Goal: Task Accomplishment & Management: Complete application form

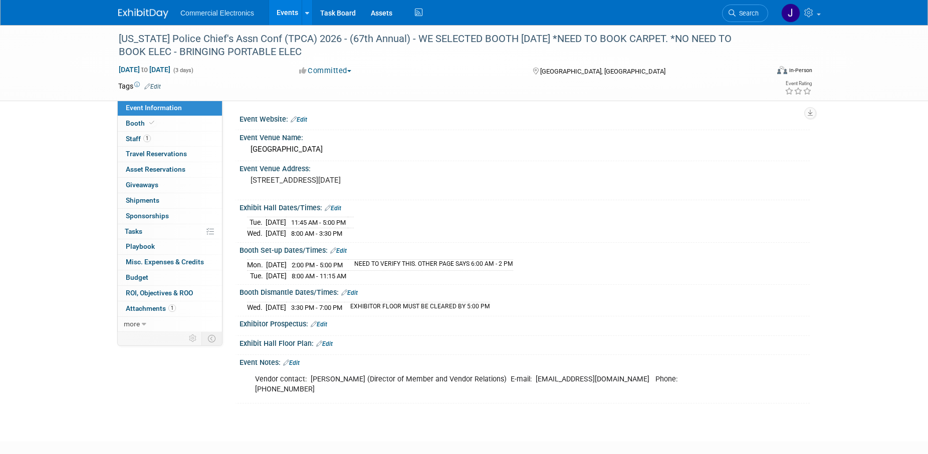
click at [346, 248] on link "Edit" at bounding box center [338, 250] width 17 height 7
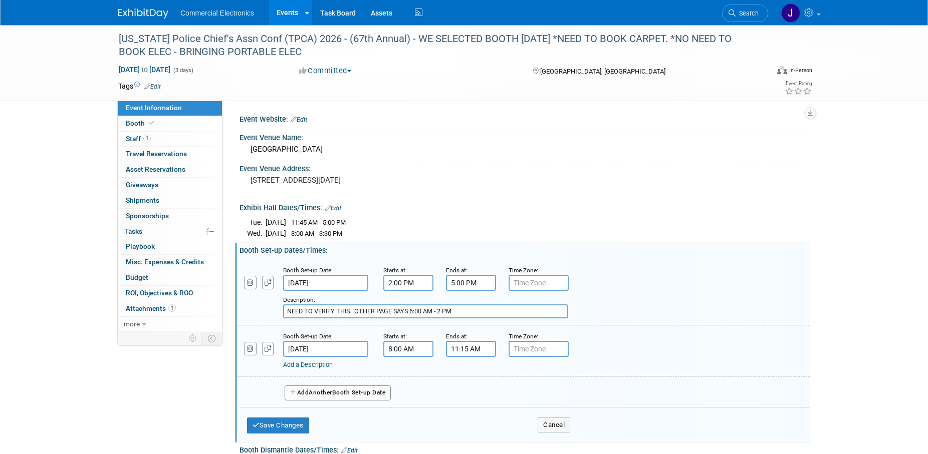
click at [472, 351] on input "11:15 AM" at bounding box center [471, 349] width 50 height 16
click at [518, 373] on span at bounding box center [516, 374] width 18 height 18
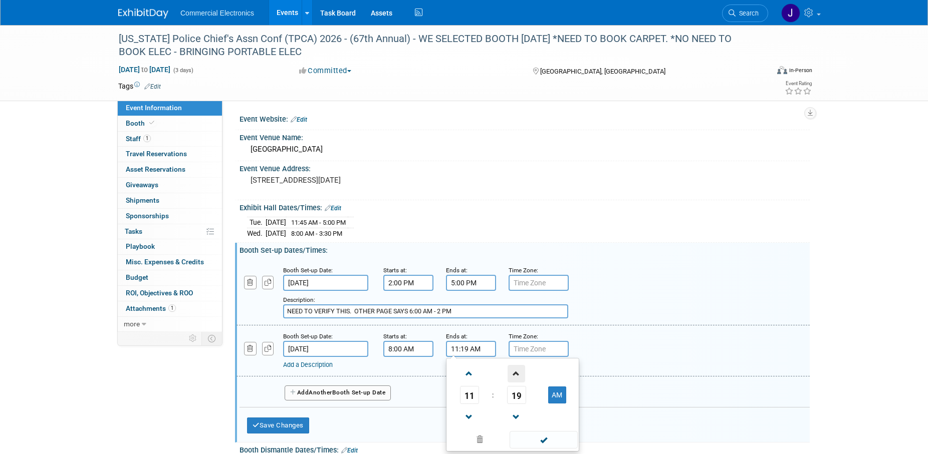
click at [518, 373] on span at bounding box center [516, 374] width 18 height 18
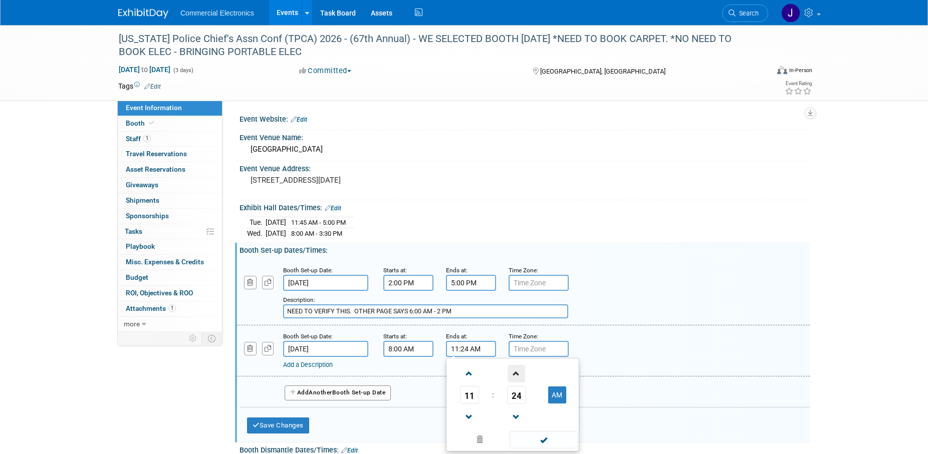
click at [518, 373] on span at bounding box center [516, 374] width 18 height 18
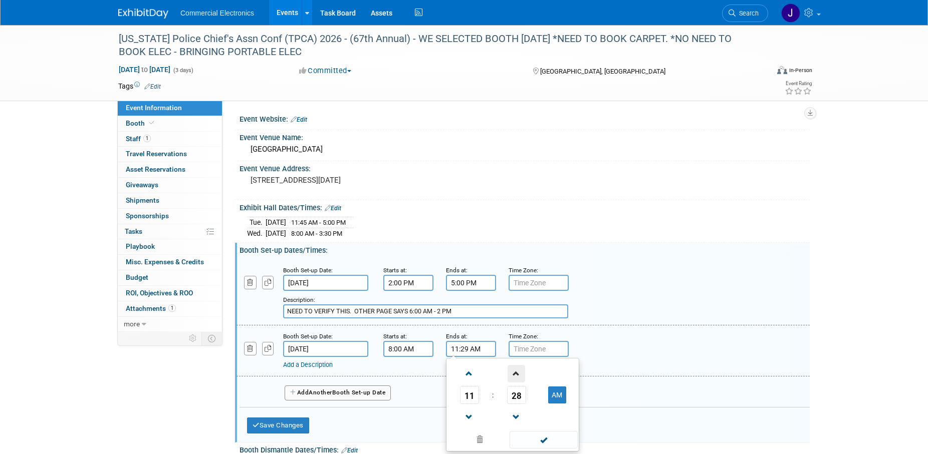
click at [518, 373] on span at bounding box center [516, 374] width 18 height 18
click at [521, 394] on span "31" at bounding box center [516, 395] width 19 height 18
click at [500, 426] on td "45" at bounding box center [496, 428] width 32 height 27
type input "11:45 AM"
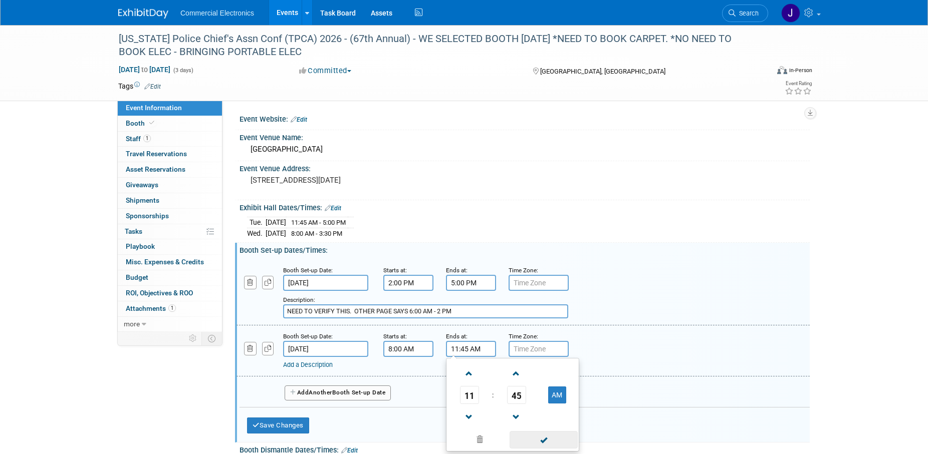
click at [541, 438] on span at bounding box center [543, 440] width 68 height 18
click at [474, 310] on input "NEED TO VERIFY THIS. OTHER PAGE SAYS 6:00 AM - 2 PM" at bounding box center [425, 312] width 285 height 14
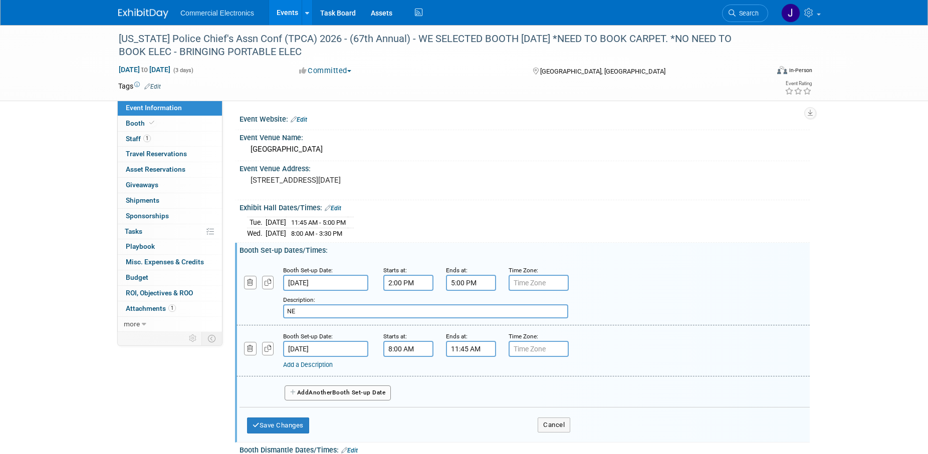
type input "N"
click at [268, 423] on button "Save Changes" at bounding box center [278, 426] width 62 height 16
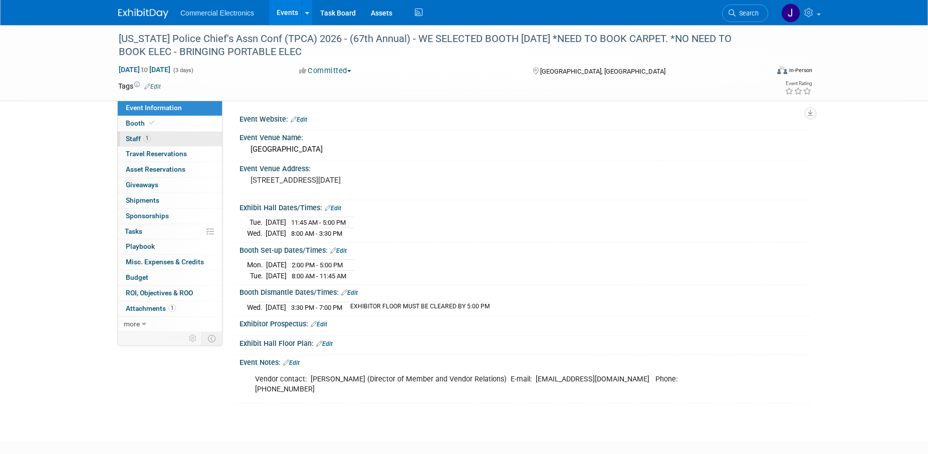
click at [135, 139] on span "Staff 1" at bounding box center [138, 139] width 25 height 8
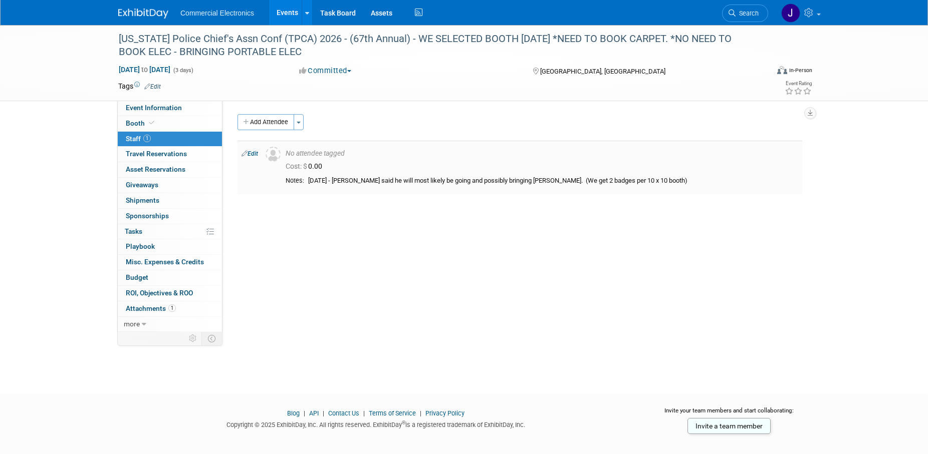
click at [254, 152] on link "Edit" at bounding box center [249, 153] width 17 height 7
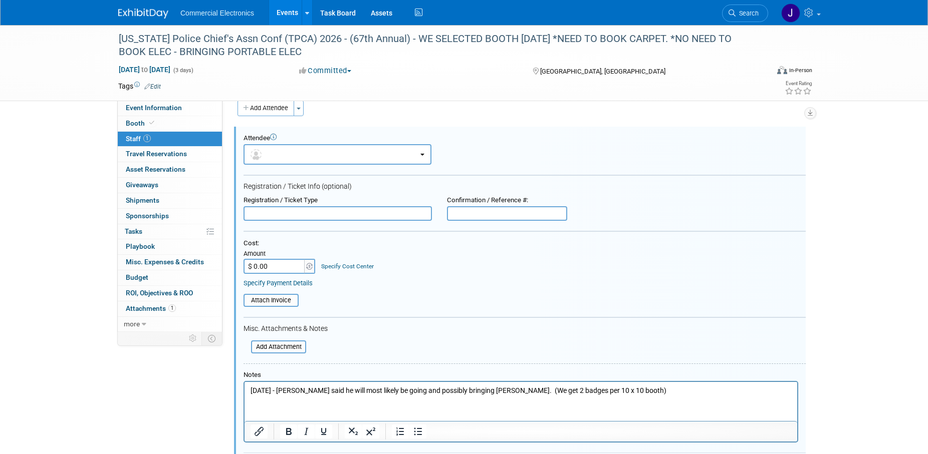
click at [629, 386] on html "10/09/2025 - Scott said he will most likely be going and possibly bringing Dan.…" at bounding box center [520, 389] width 552 height 14
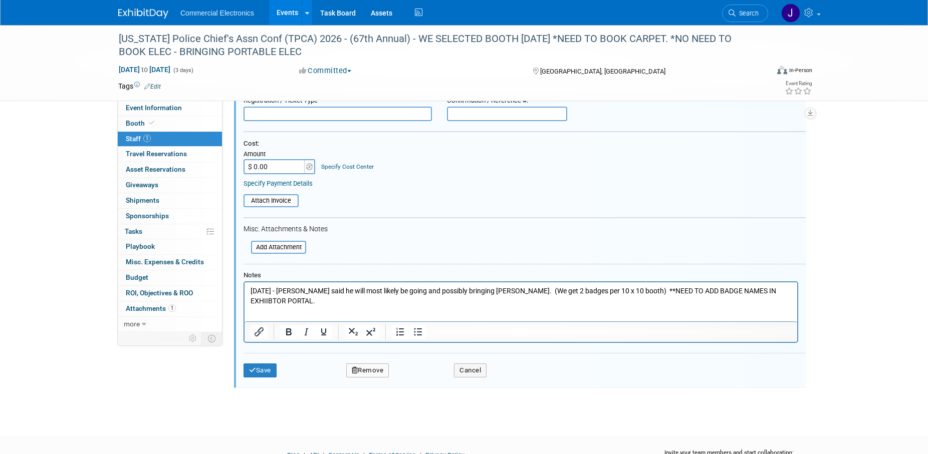
scroll to position [116, 0]
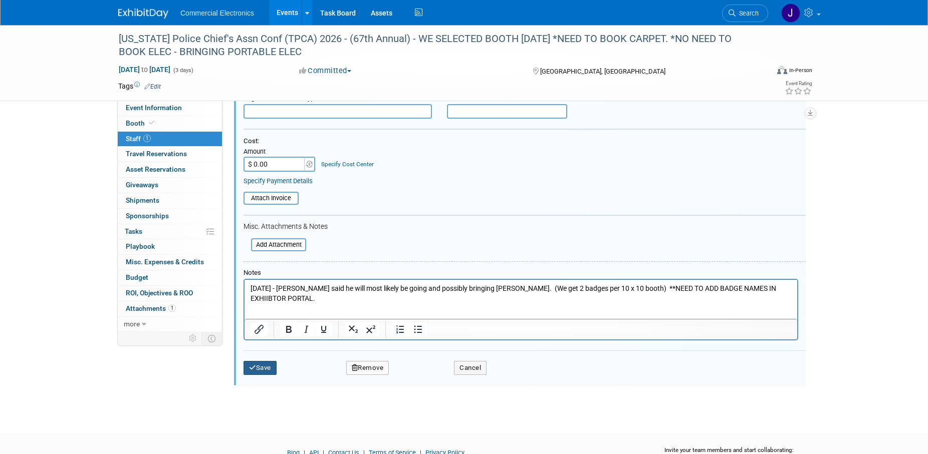
click at [265, 370] on button "Save" at bounding box center [259, 368] width 33 height 14
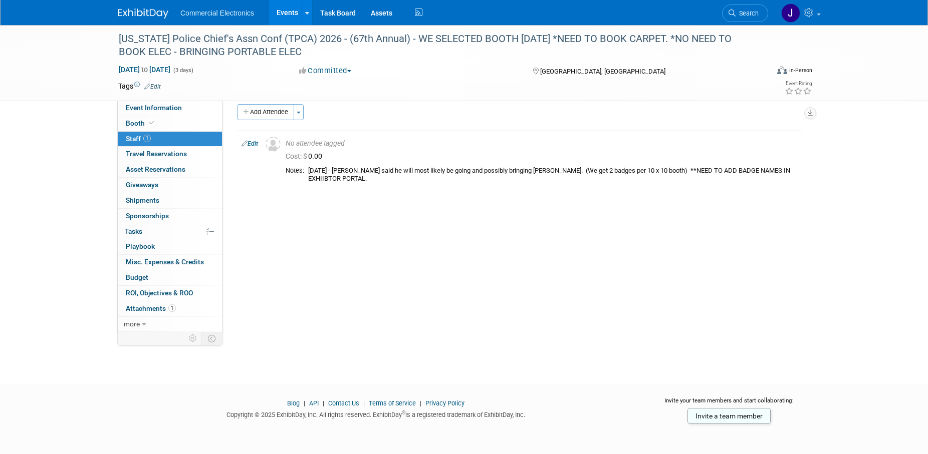
scroll to position [0, 0]
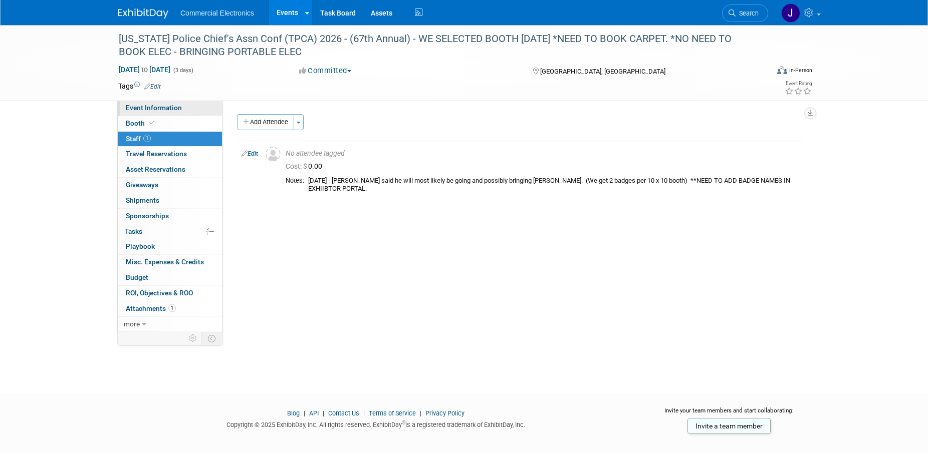
click at [166, 111] on span "Event Information" at bounding box center [154, 108] width 56 height 8
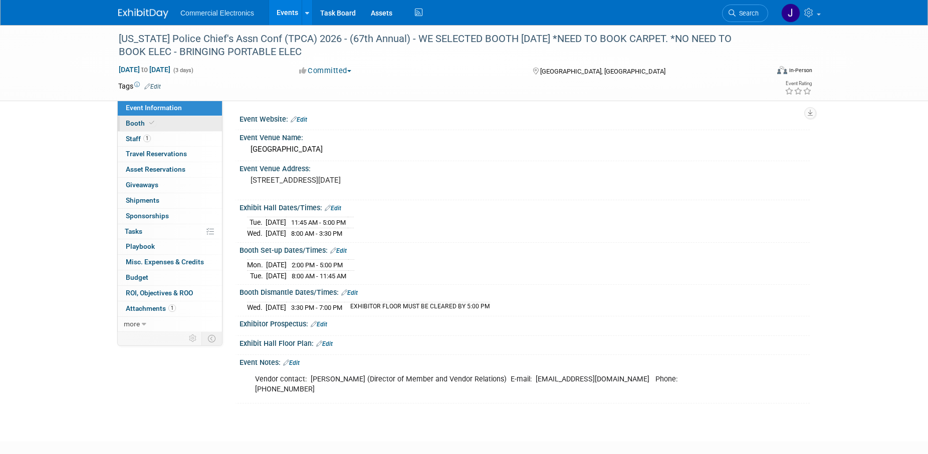
click at [137, 123] on span "Booth" at bounding box center [141, 123] width 31 height 8
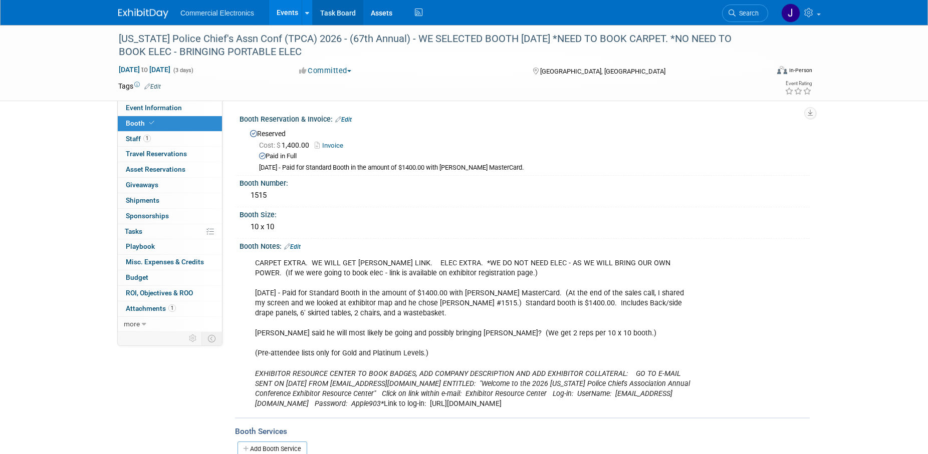
click at [333, 14] on link "Task Board" at bounding box center [338, 12] width 51 height 25
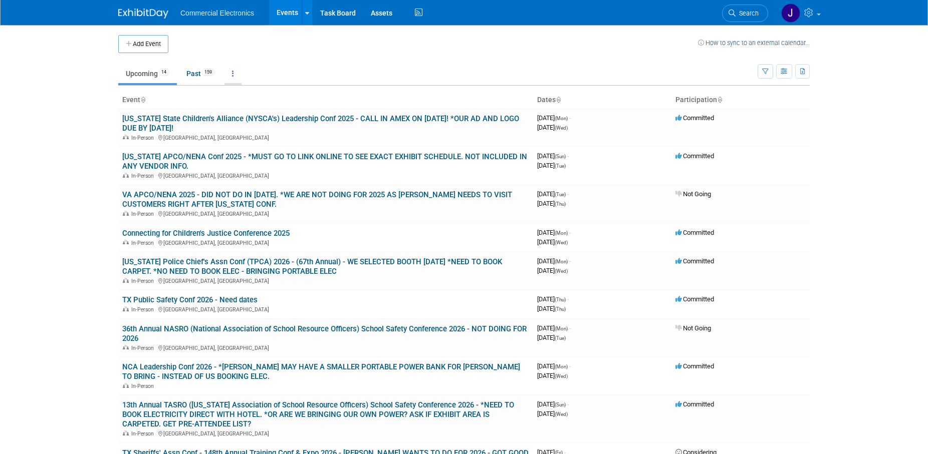
click at [235, 77] on link at bounding box center [232, 73] width 17 height 19
click at [245, 114] on link "Grouped Annually Events grouped by year" at bounding box center [264, 119] width 80 height 22
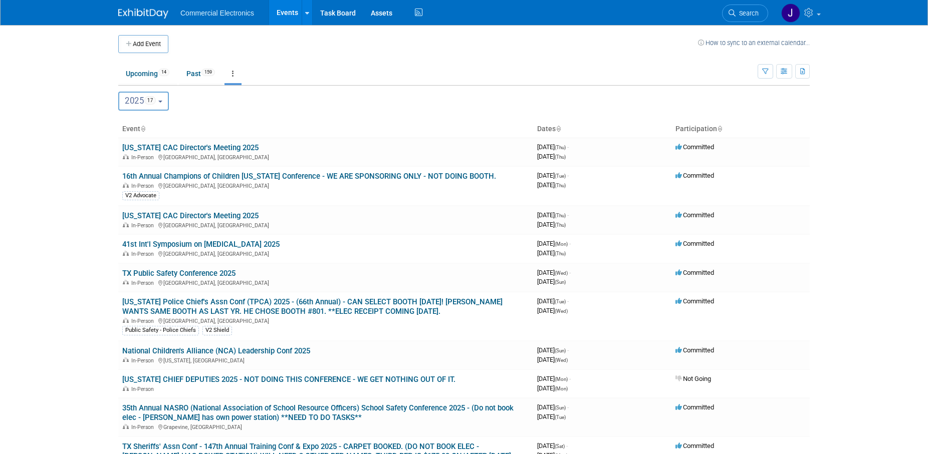
click at [164, 105] on button "2025 17" at bounding box center [143, 101] width 51 height 19
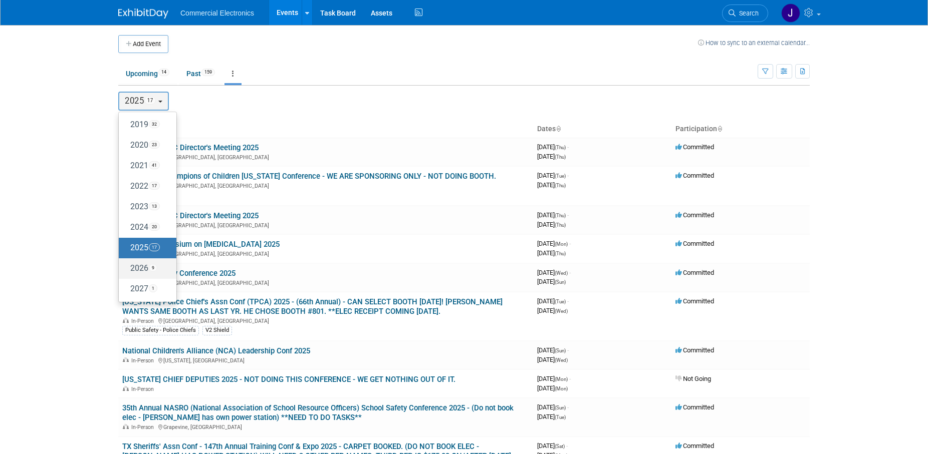
click at [139, 271] on label "2026 9" at bounding box center [145, 268] width 43 height 17
click at [127, 271] on input "2026 9" at bounding box center [123, 268] width 7 height 7
select select "2026"
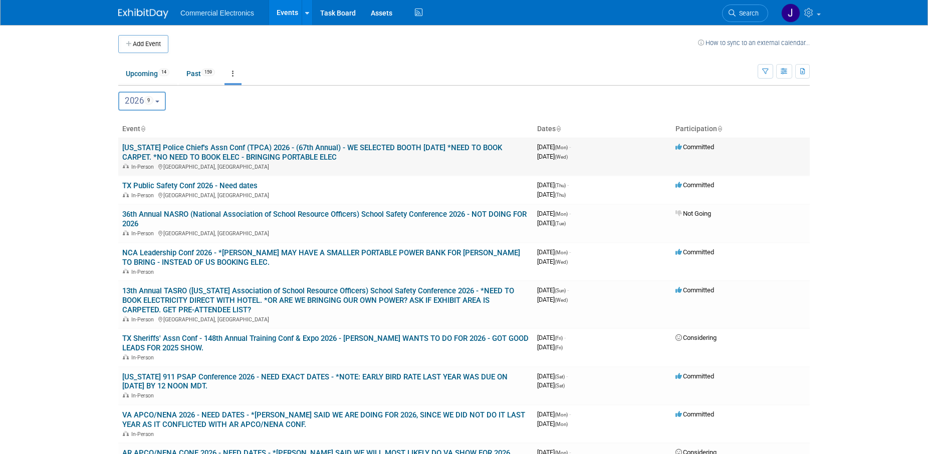
click at [459, 150] on link "[US_STATE] Police Chief's Assn Conf (TPCA) 2026 - (67th Annual) - WE SELECTED B…" at bounding box center [312, 152] width 380 height 19
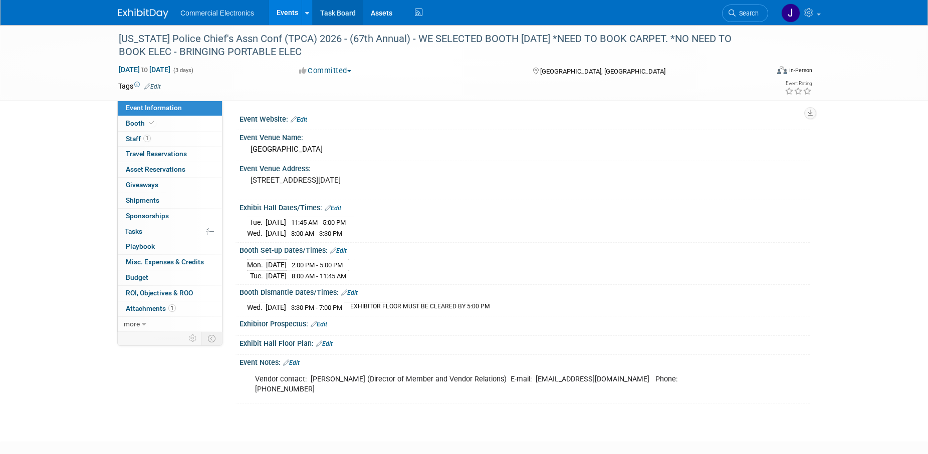
click at [337, 14] on link "Task Board" at bounding box center [338, 12] width 51 height 25
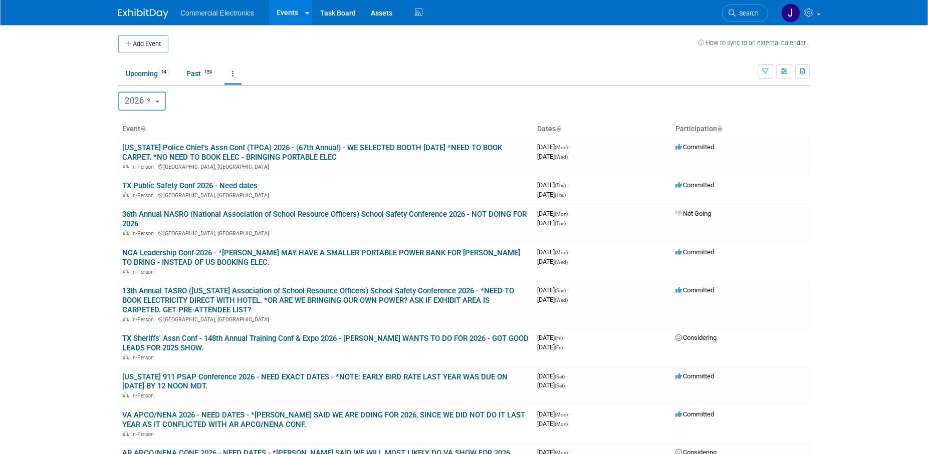
click at [159, 104] on button "2026 9" at bounding box center [142, 101] width 48 height 19
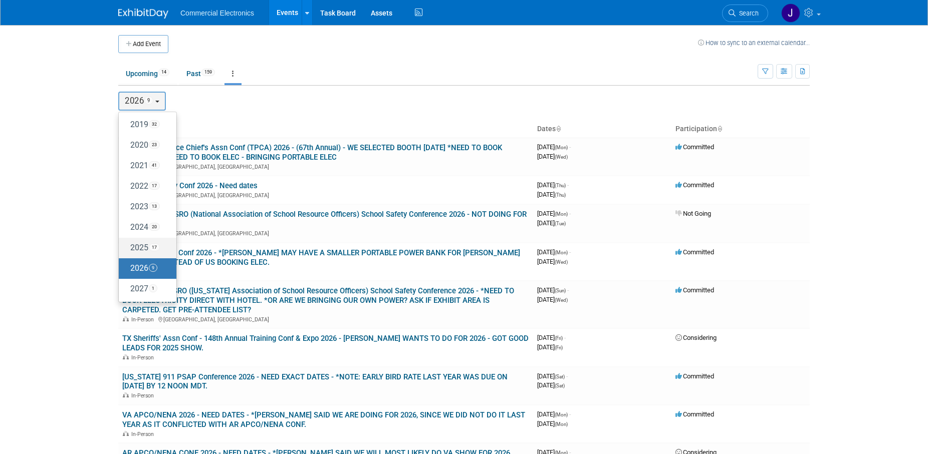
click at [140, 249] on label "2025 17" at bounding box center [145, 248] width 43 height 17
click at [127, 249] on input "2025 17" at bounding box center [123, 247] width 7 height 7
select select "2025"
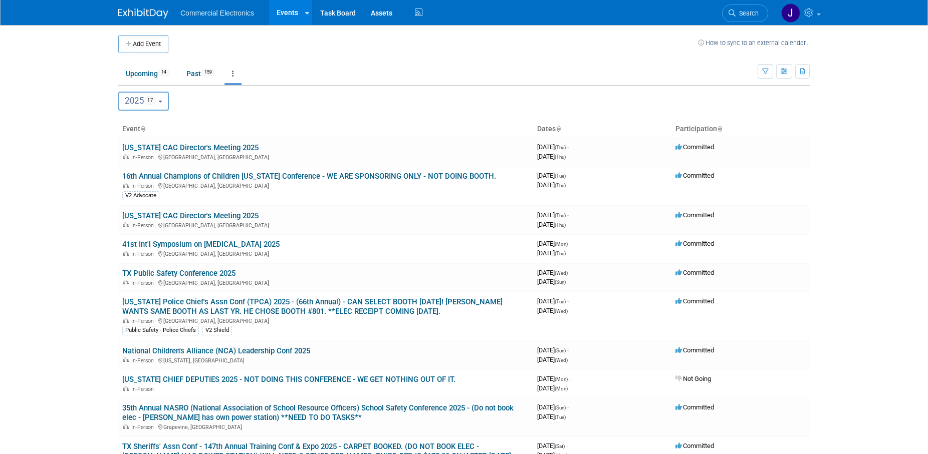
click at [166, 104] on button "2025 17" at bounding box center [143, 101] width 51 height 19
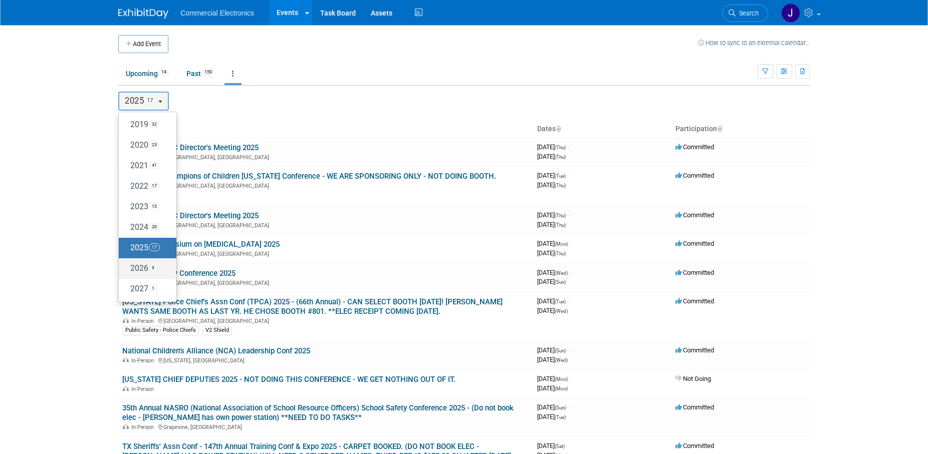
click at [138, 264] on label "2026 9" at bounding box center [145, 268] width 43 height 17
click at [127, 265] on input "2026 9" at bounding box center [123, 268] width 7 height 7
select select "2026"
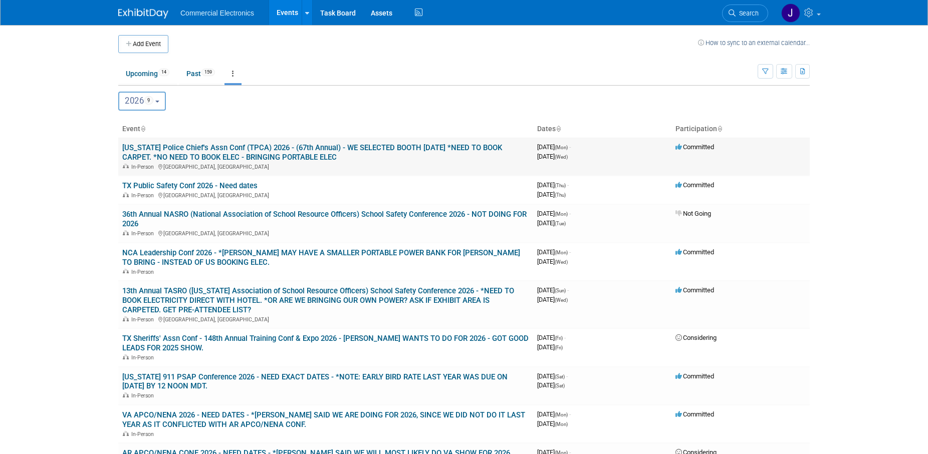
click at [325, 148] on link "[US_STATE] Police Chief's Assn Conf (TPCA) 2026 - (67th Annual) - WE SELECTED B…" at bounding box center [312, 152] width 380 height 19
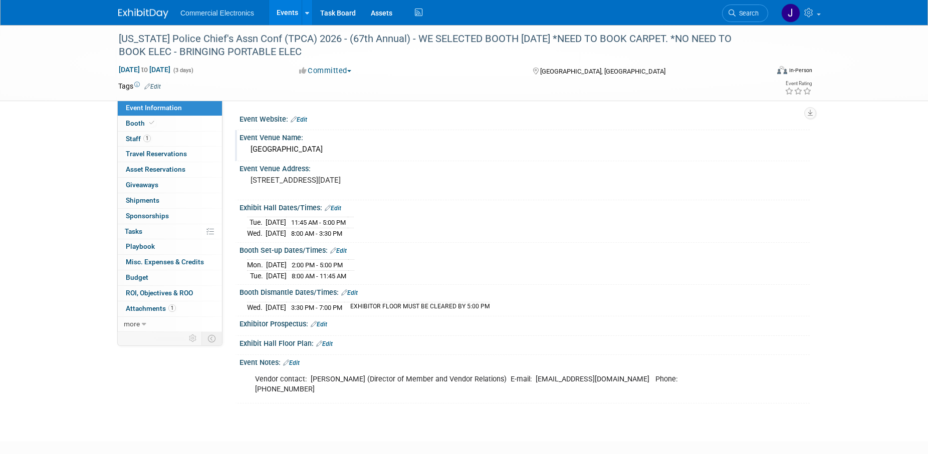
drag, startPoint x: 250, startPoint y: 151, endPoint x: 325, endPoint y: 148, distance: 75.2
click at [325, 148] on div "American Bank Center" at bounding box center [524, 150] width 555 height 16
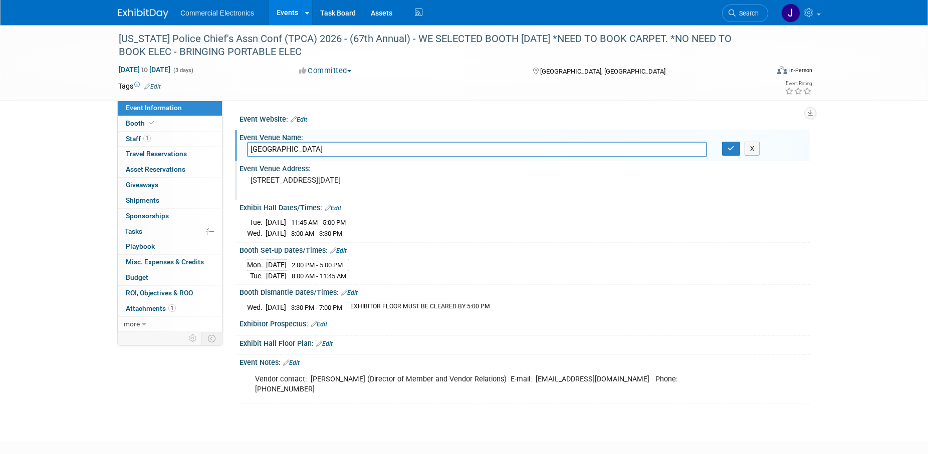
drag, startPoint x: 354, startPoint y: 151, endPoint x: 274, endPoint y: 165, distance: 81.4
click at [247, 150] on input "American Bank Center" at bounding box center [477, 150] width 460 height 16
drag, startPoint x: 713, startPoint y: 188, endPoint x: 719, endPoint y: 188, distance: 6.0
click at [715, 188] on div "Event Venue Address: 1901 N Shoreline Blvd Corpus Christi, TX 78401" at bounding box center [522, 180] width 575 height 39
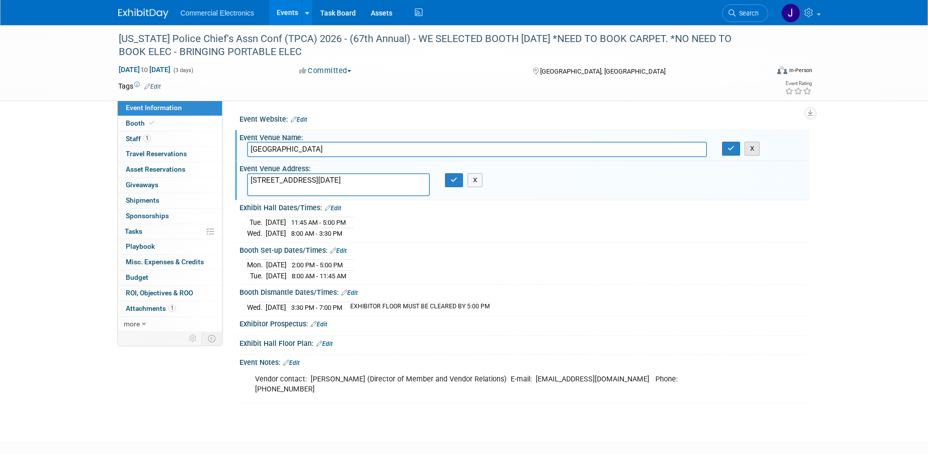
click at [755, 150] on button "X" at bounding box center [752, 149] width 16 height 14
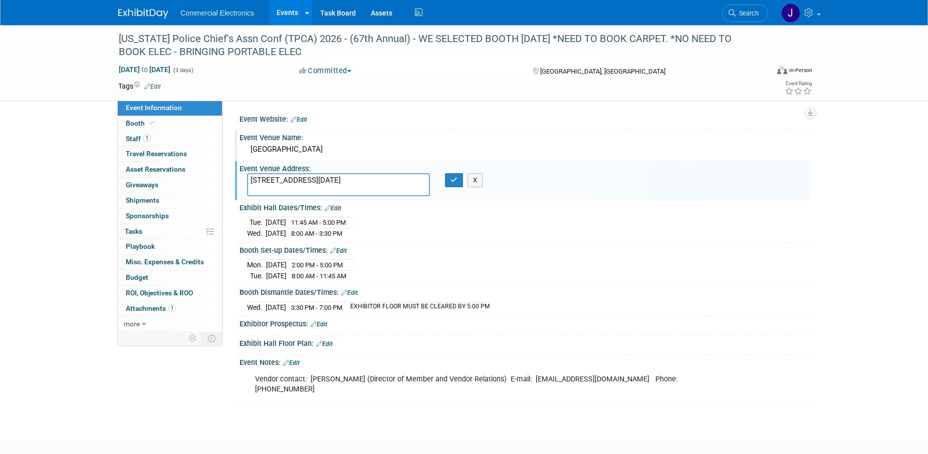
drag, startPoint x: 251, startPoint y: 180, endPoint x: 342, endPoint y: 192, distance: 90.9
click at [342, 192] on textarea "1901 N Shoreline Blvd Corpus Christi, TX 78401" at bounding box center [338, 184] width 183 height 23
click at [523, 205] on div "Exhibit Hall Dates/Times: Edit" at bounding box center [524, 206] width 570 height 13
click at [475, 181] on button "X" at bounding box center [475, 180] width 16 height 14
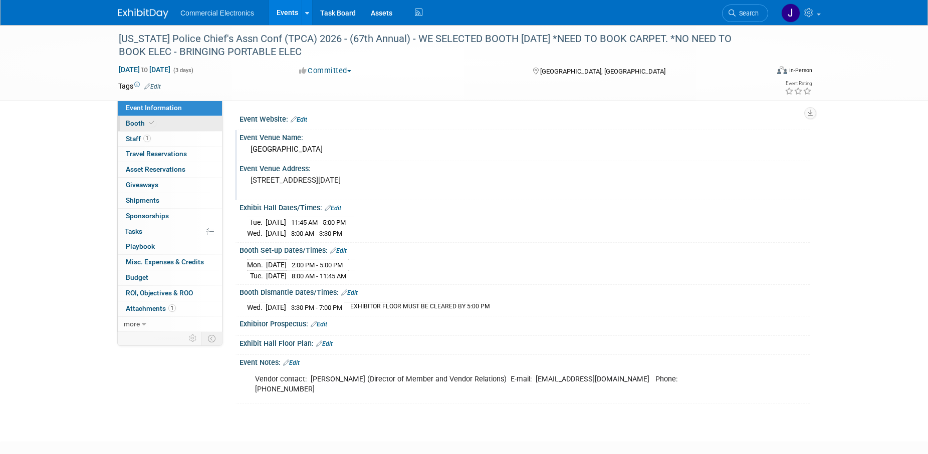
click at [137, 123] on span "Booth" at bounding box center [141, 123] width 31 height 8
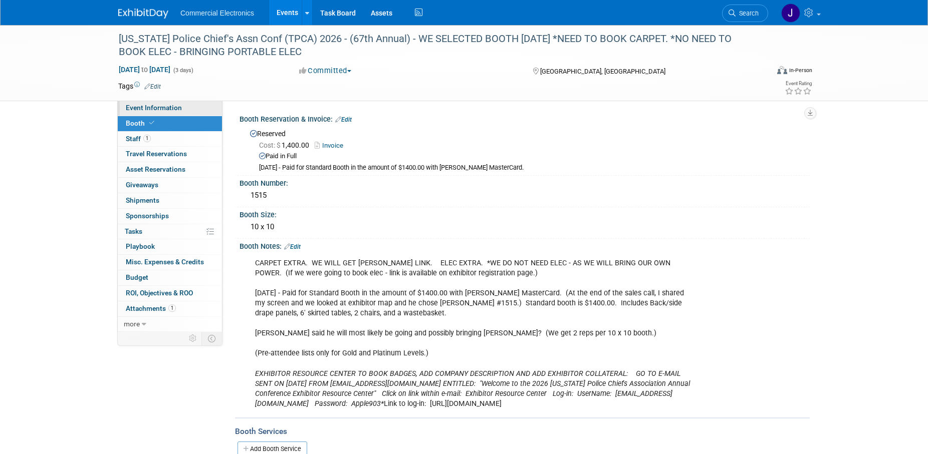
click at [157, 109] on span "Event Information" at bounding box center [154, 108] width 56 height 8
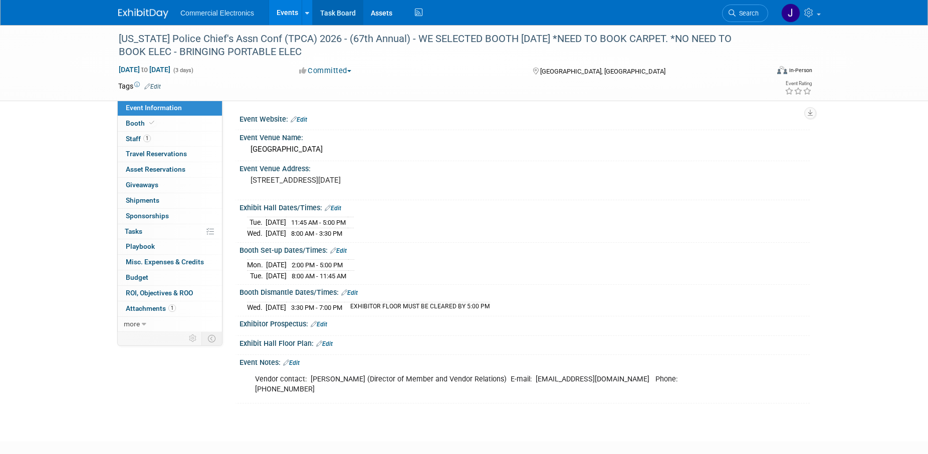
click at [339, 13] on link "Task Board" at bounding box center [338, 12] width 51 height 25
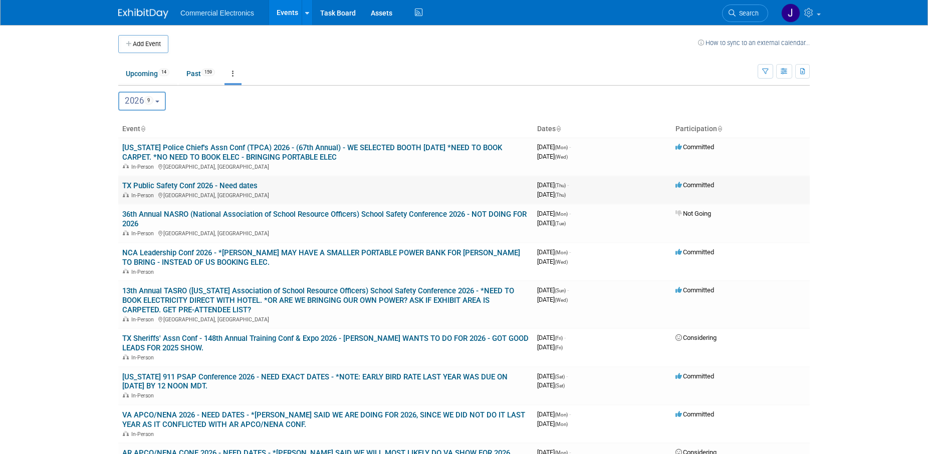
click at [235, 186] on link "TX Public Safety Conf 2026 - Need dates" at bounding box center [189, 185] width 135 height 9
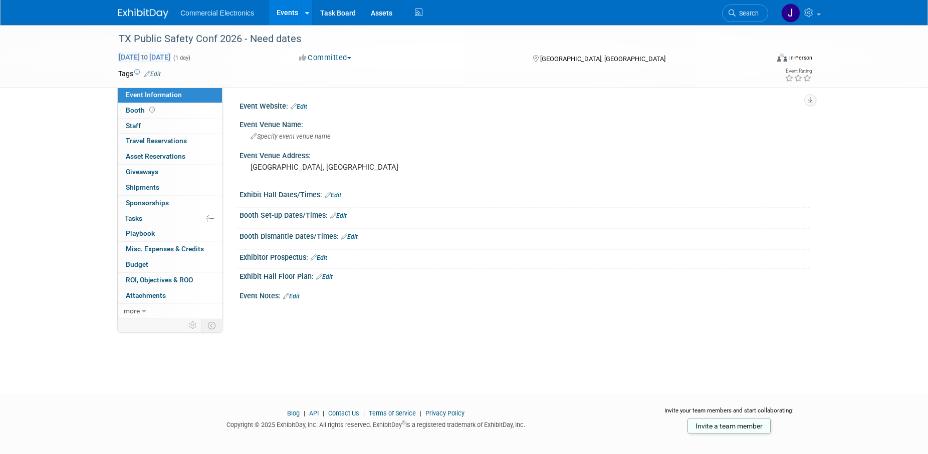
click at [171, 60] on span "[DATE] to [DATE]" at bounding box center [144, 57] width 53 height 9
type input "[DATE]"
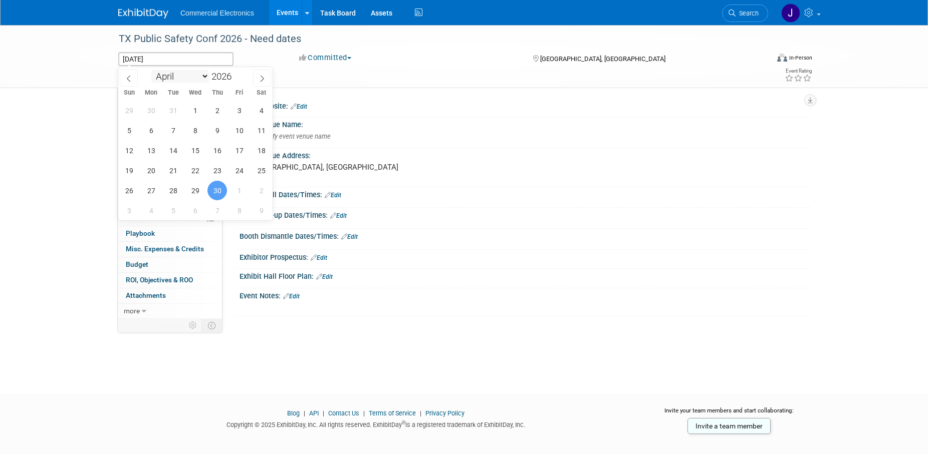
click at [151, 70] on select "January February March April May June July August September October November De…" at bounding box center [180, 76] width 58 height 13
select select "2"
click option "March" at bounding box center [0, 0] width 0 height 0
click at [129, 192] on span "29" at bounding box center [129, 191] width 20 height 20
type input "Mar 29, 2026"
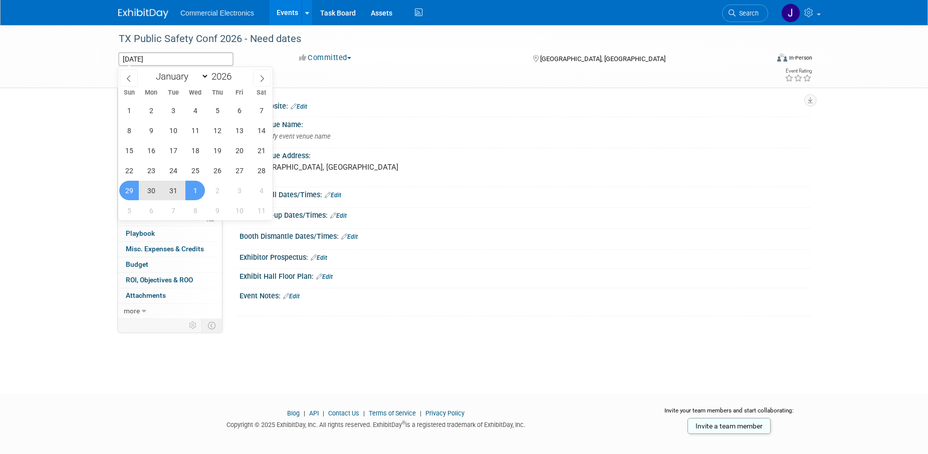
click at [195, 192] on span "1" at bounding box center [195, 191] width 20 height 20
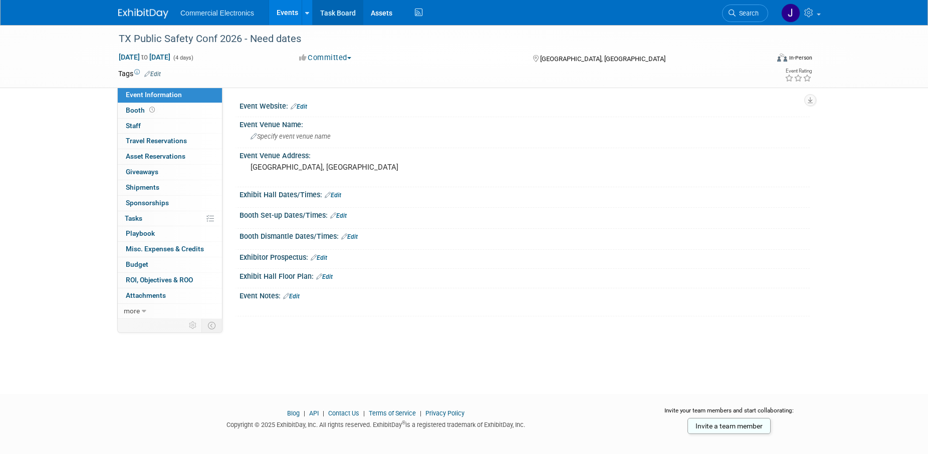
click at [336, 12] on link "Task Board" at bounding box center [338, 12] width 51 height 25
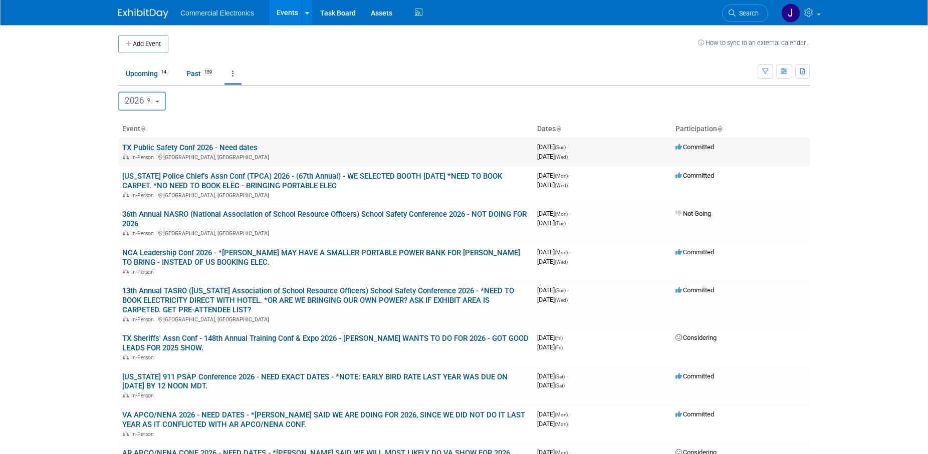
click at [247, 149] on link "TX Public Safety Conf 2026 - Need dates" at bounding box center [189, 147] width 135 height 9
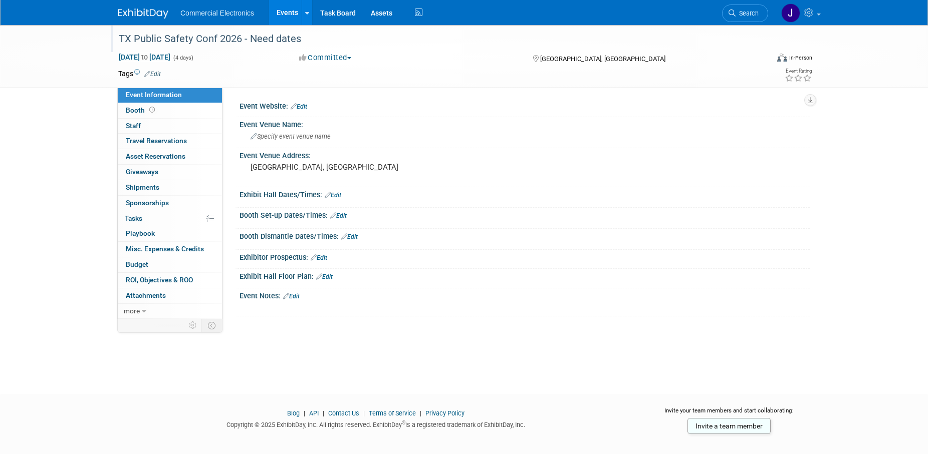
click at [297, 42] on div "TX Public Safety Conf 2026 - Need dates" at bounding box center [434, 39] width 638 height 18
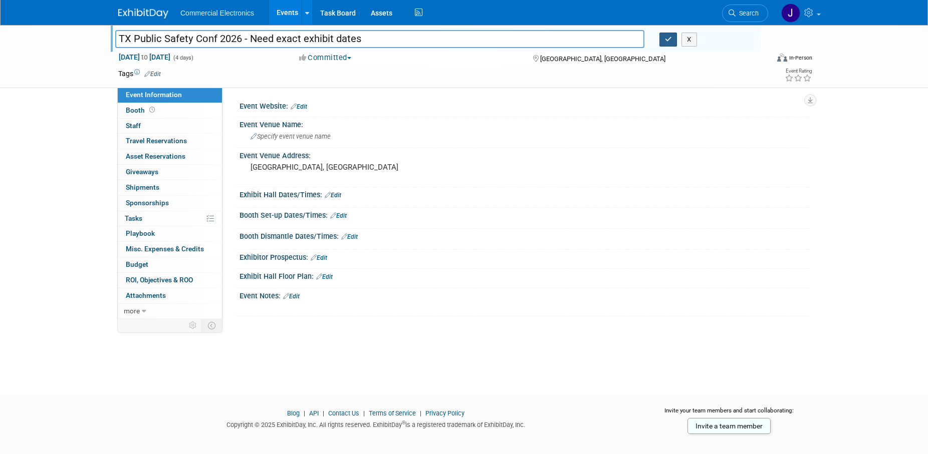
type input "TX Public Safety Conf 2026 - Need exact exhibit dates"
drag, startPoint x: 666, startPoint y: 38, endPoint x: 664, endPoint y: 136, distance: 98.2
click at [669, 54] on div "TX Public Safety Conf 2026 - Need dates TX Public Safety Conf 2026 - Need exact…" at bounding box center [464, 56] width 706 height 63
click at [668, 39] on icon "button" at bounding box center [668, 39] width 7 height 7
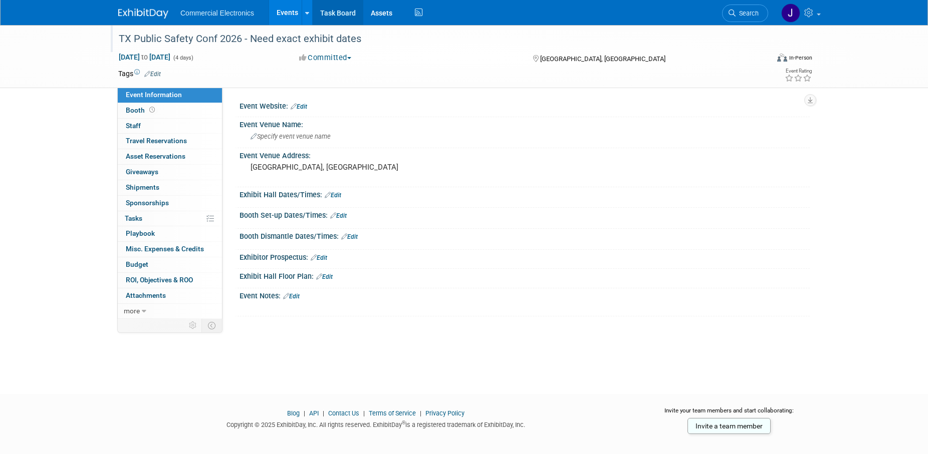
click at [343, 15] on link "Task Board" at bounding box center [338, 12] width 51 height 25
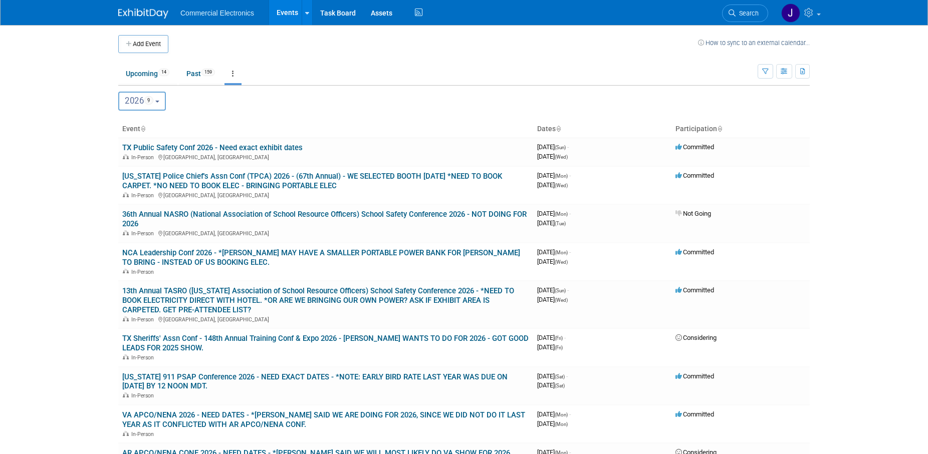
click at [163, 104] on button "2026 9" at bounding box center [142, 101] width 48 height 19
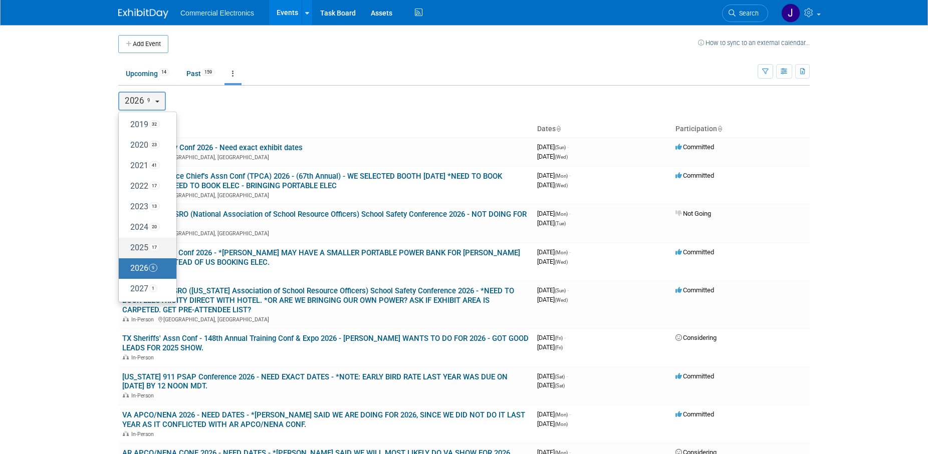
click at [142, 246] on label "2025 17" at bounding box center [145, 248] width 43 height 17
click at [127, 246] on input "2025 17" at bounding box center [123, 247] width 7 height 7
select select "2025"
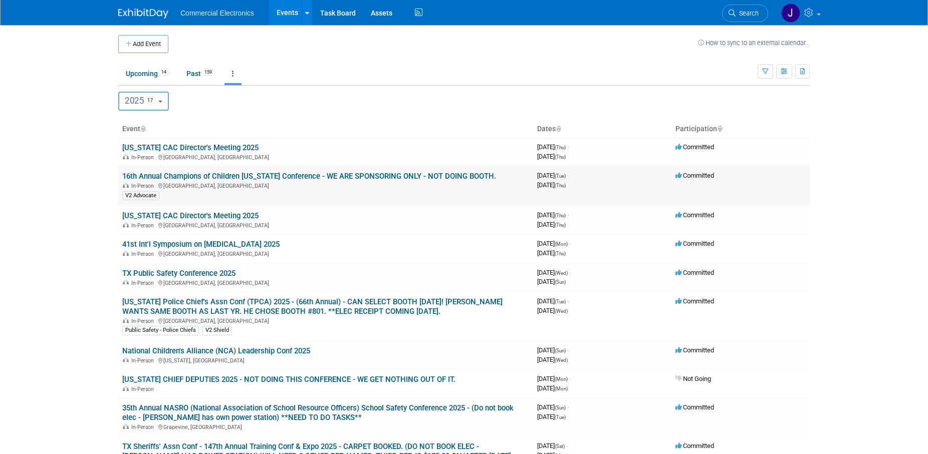
click at [348, 178] on link "16th Annual Champions of Children [US_STATE] Conference - WE ARE SPONSORING ONL…" at bounding box center [309, 176] width 374 height 9
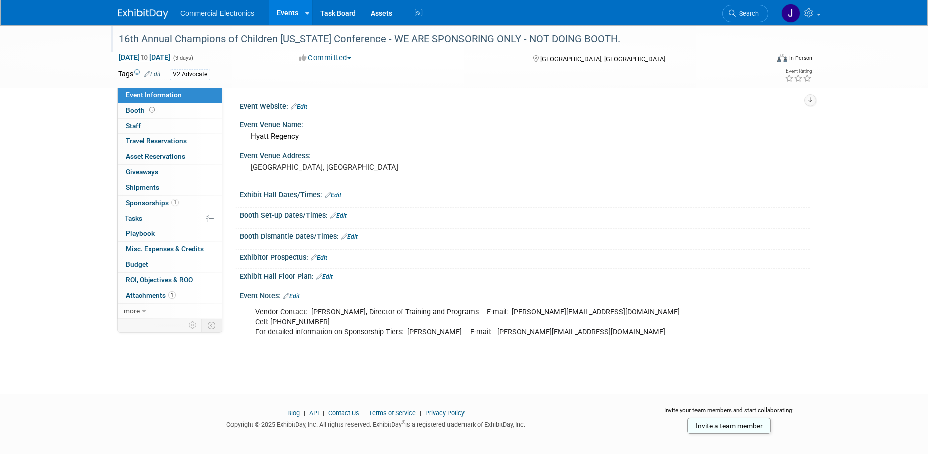
click at [142, 40] on div "16th Annual Champions of Children [US_STATE] Conference - WE ARE SPONSORING ONL…" at bounding box center [434, 39] width 638 height 18
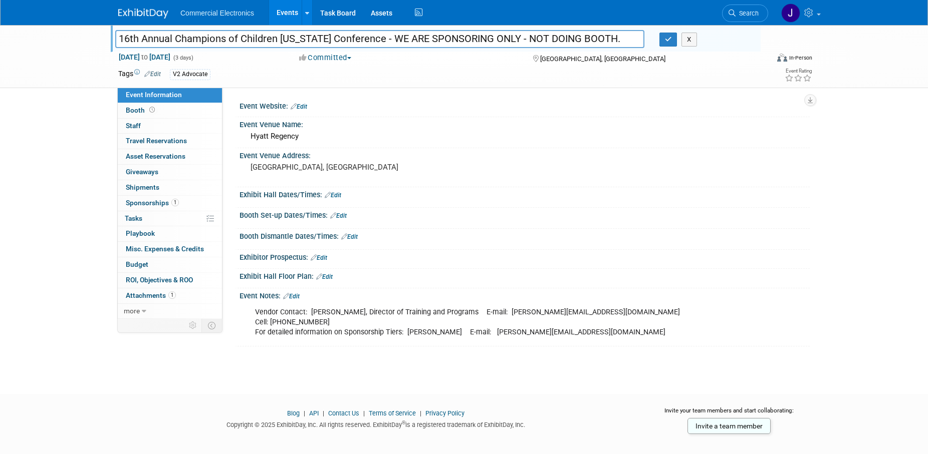
drag, startPoint x: 120, startPoint y: 40, endPoint x: 603, endPoint y: 49, distance: 482.9
click at [603, 48] on input "16th Annual Champions of Children [US_STATE] Conference - WE ARE SPONSORING ONL…" at bounding box center [379, 39] width 529 height 18
click at [705, 151] on div "Event Venue Address:" at bounding box center [524, 154] width 570 height 13
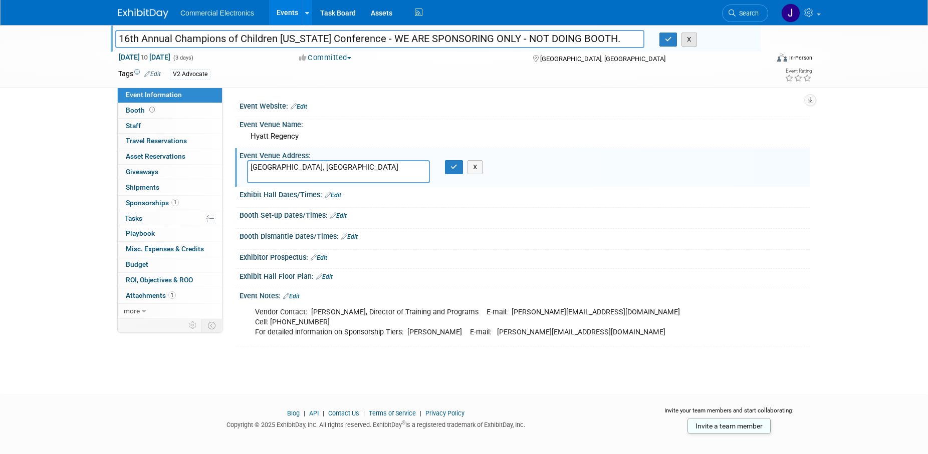
click at [693, 46] on button "X" at bounding box center [689, 40] width 16 height 14
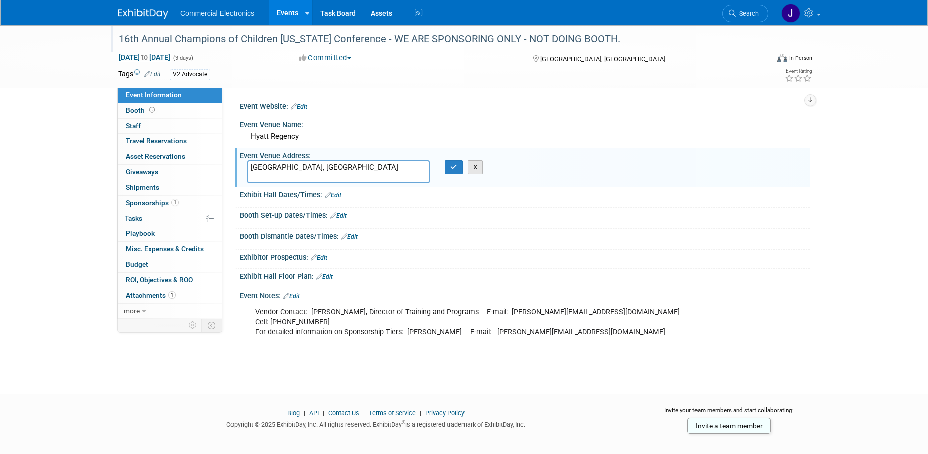
click at [474, 164] on button "X" at bounding box center [475, 167] width 16 height 14
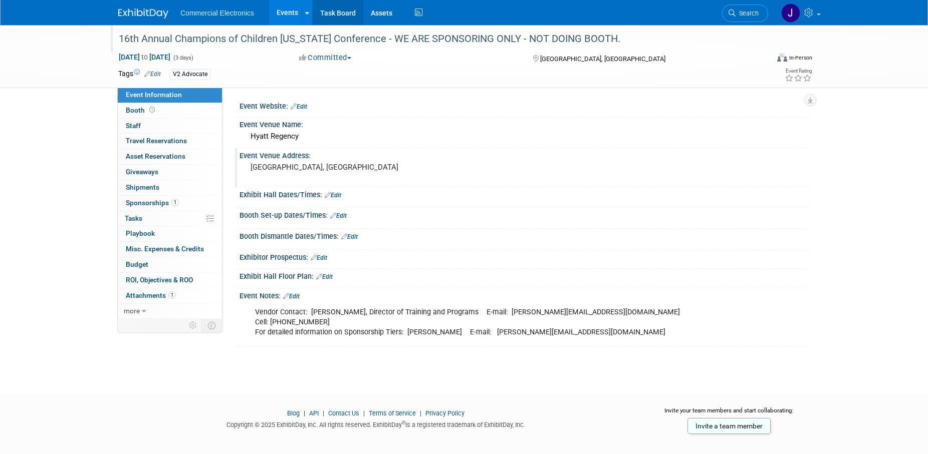
click at [338, 14] on link "Task Board" at bounding box center [338, 12] width 51 height 25
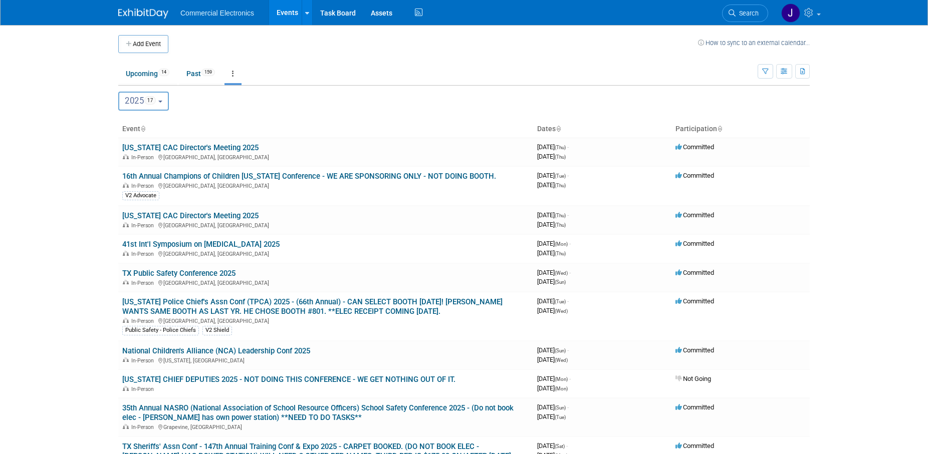
click at [164, 106] on button "2025 17" at bounding box center [143, 101] width 51 height 19
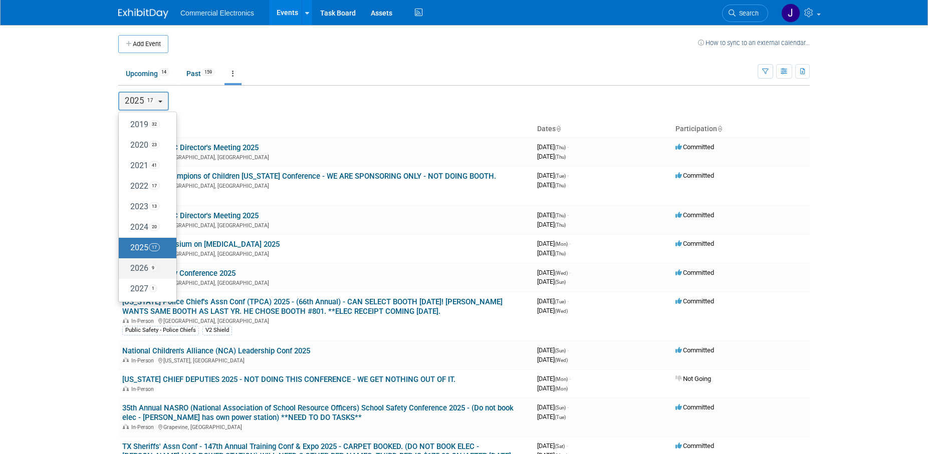
click at [140, 264] on label "2026 9" at bounding box center [145, 268] width 43 height 17
click at [127, 265] on input "2026 9" at bounding box center [123, 268] width 7 height 7
select select "2026"
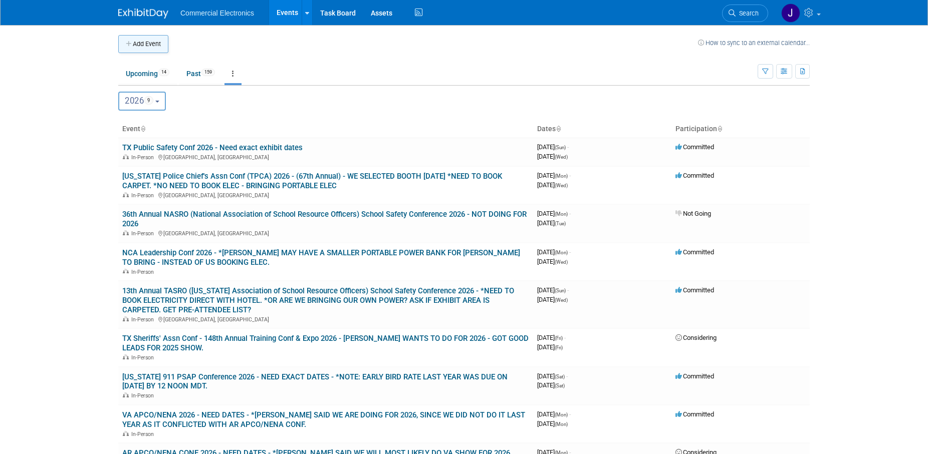
click at [151, 45] on button "Add Event" at bounding box center [143, 44] width 50 height 18
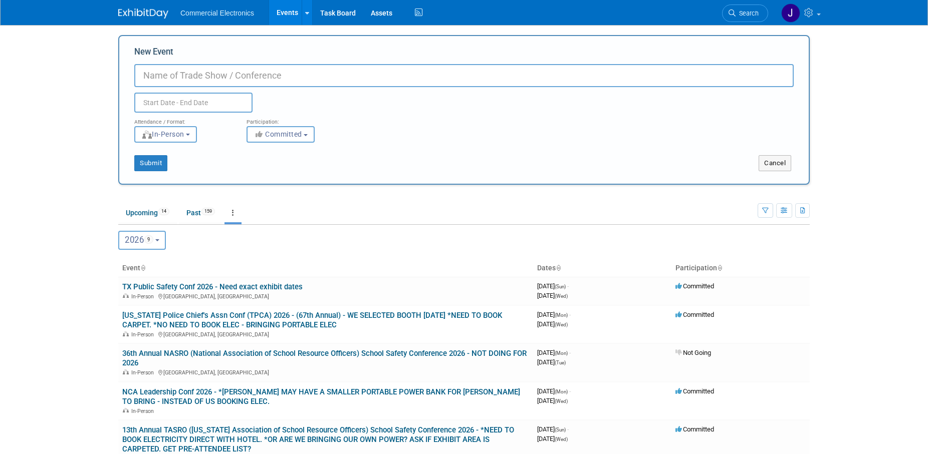
paste input "16th Annual Champions of Children [US_STATE] Conference - WE ARE SPONSORING ONL…"
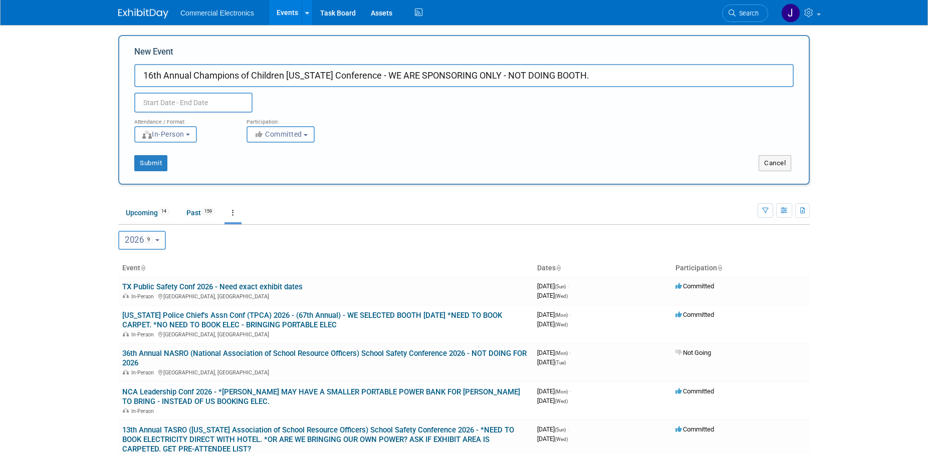
click at [299, 81] on input "16th Annual Champions of Children [US_STATE] Conference - WE ARE SPONSORING ONL…" at bounding box center [463, 75] width 659 height 23
click at [210, 77] on input "16th Annual Champions for Children Illinois Conference - WE ARE SPONSORING ONLY…" at bounding box center [463, 75] width 659 height 23
type input "17th Annual Champions for Children [US_STATE] Conference - WE ARE SPONSORING ON…"
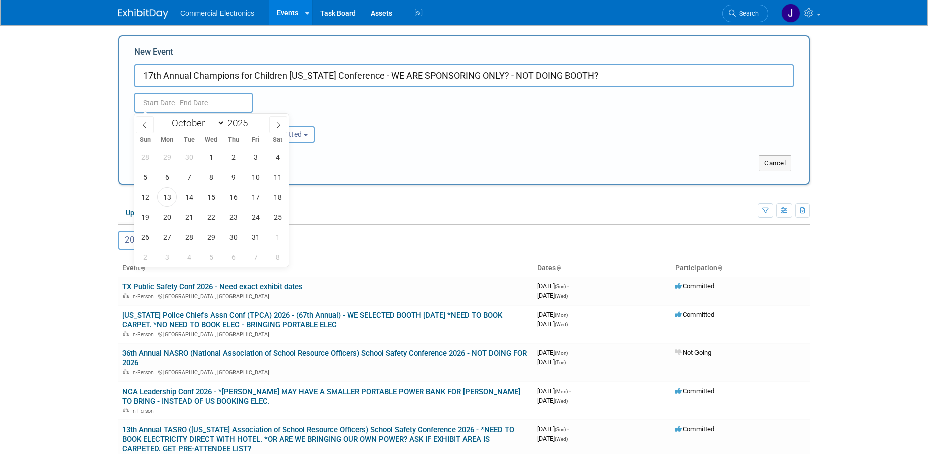
click at [610, 71] on input "17th Annual Champions for Children [US_STATE] Conference - WE ARE SPONSORING ON…" at bounding box center [463, 75] width 659 height 23
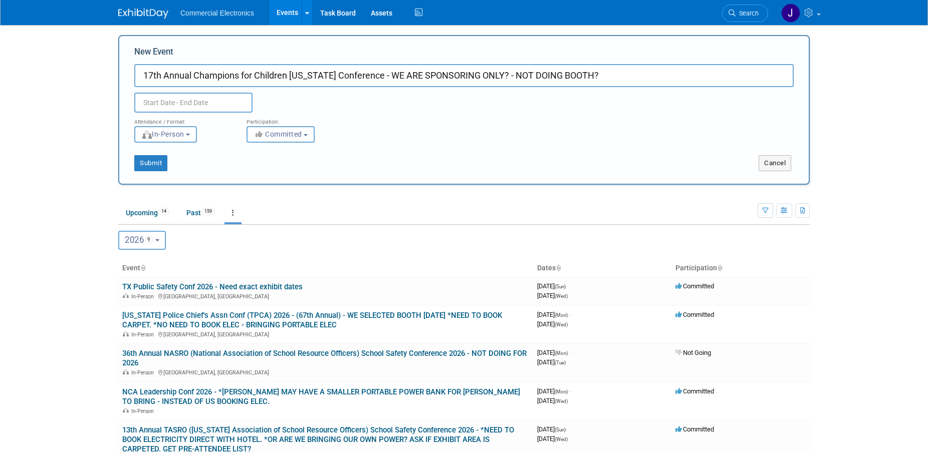
click at [211, 106] on input "text" at bounding box center [193, 103] width 118 height 20
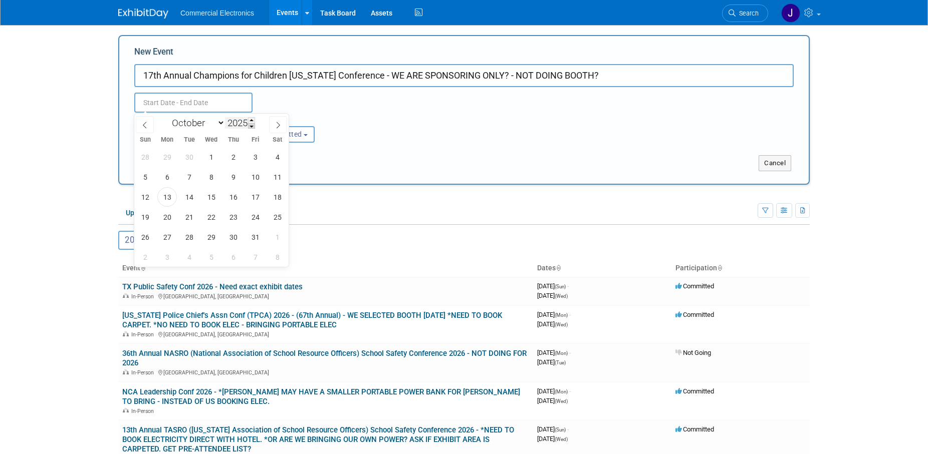
click at [249, 128] on span at bounding box center [251, 126] width 7 height 6
click at [252, 123] on span at bounding box center [251, 120] width 7 height 6
type input "2026"
click at [167, 117] on select "January February March April May June July August September October November De…" at bounding box center [196, 123] width 58 height 13
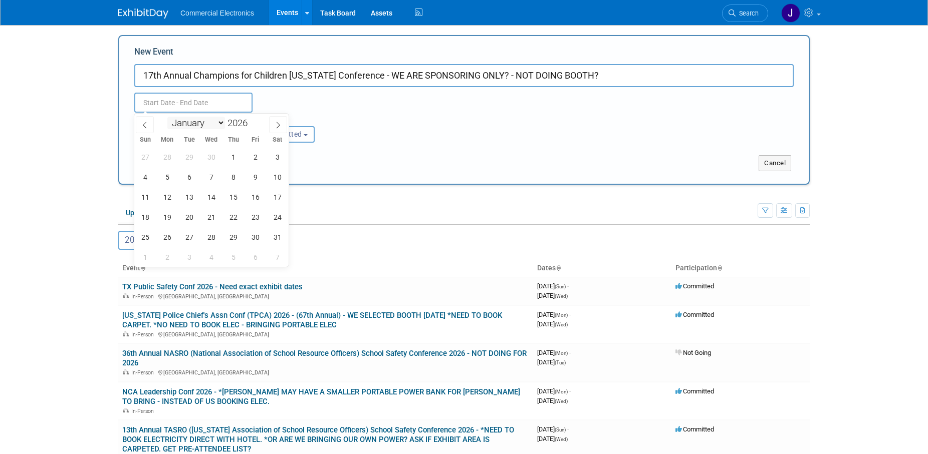
select select "2"
click option "March" at bounding box center [0, 0] width 0 height 0
click at [190, 157] on span "3" at bounding box center [189, 157] width 20 height 20
click at [239, 157] on span "5" at bounding box center [233, 157] width 20 height 20
type input "Mar 3, 2026 to Mar 5, 2026"
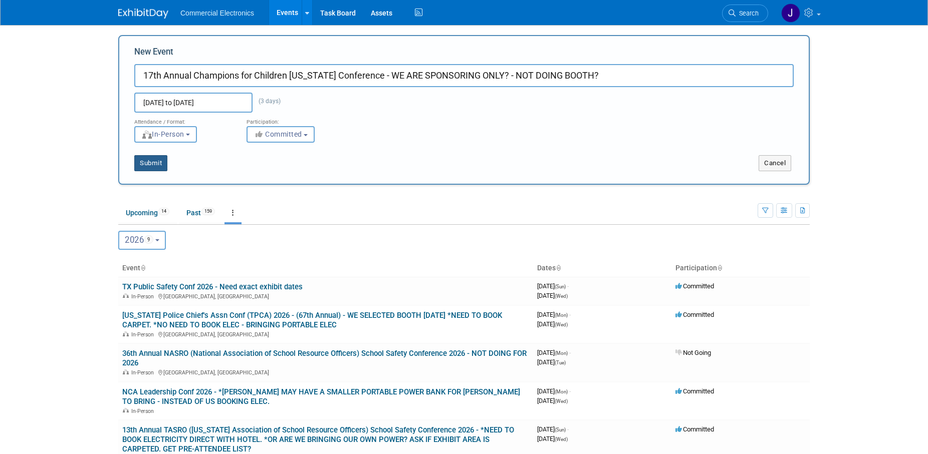
click at [158, 163] on button "Submit" at bounding box center [150, 163] width 33 height 16
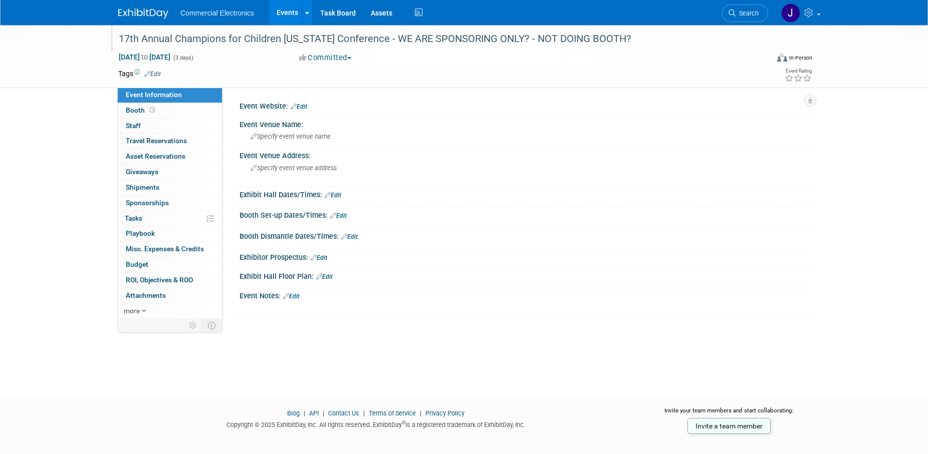
click at [441, 45] on div "17th Annual Champions for Children [US_STATE] Conference - WE ARE SPONSORING ON…" at bounding box center [434, 39] width 638 height 18
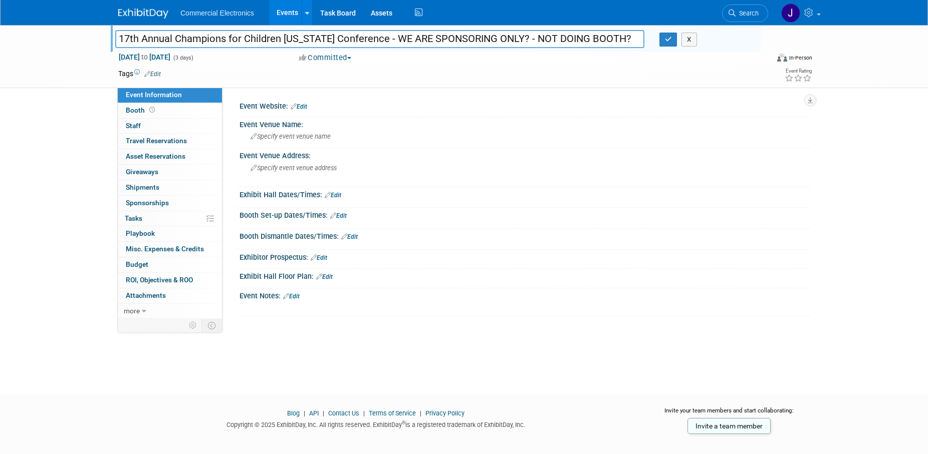
click at [441, 45] on input "17th Annual Champions for Children [US_STATE] Conference - WE ARE SPONSORING ON…" at bounding box center [379, 39] width 529 height 18
click at [601, 41] on input "17th Annual Champions for Children [US_STATE] Conference - ARE WE DOING BOOTH O…" at bounding box center [379, 39] width 529 height 18
type input "17th Annual Champions for Children [US_STATE] Conference - ARE WE DOING BOOTH O…"
click at [662, 42] on button "button" at bounding box center [668, 40] width 18 height 14
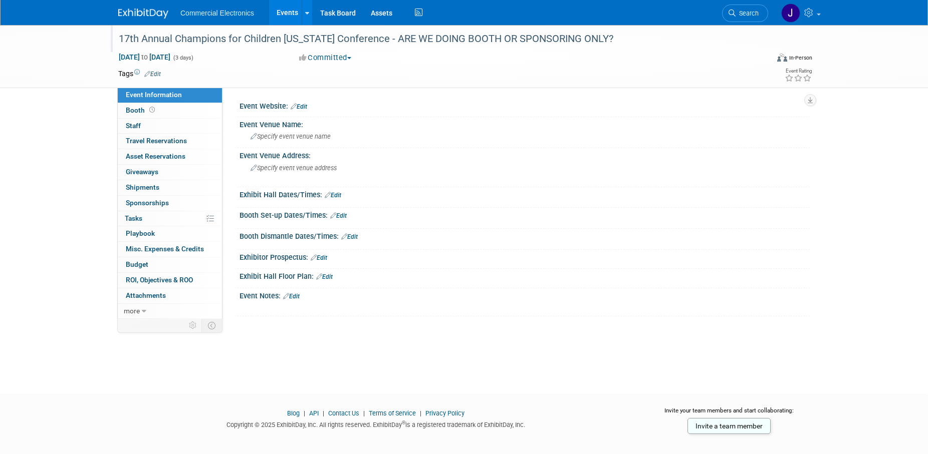
click at [535, 39] on div "17th Annual Champions for Children [US_STATE] Conference - ARE WE DOING BOOTH O…" at bounding box center [434, 39] width 638 height 18
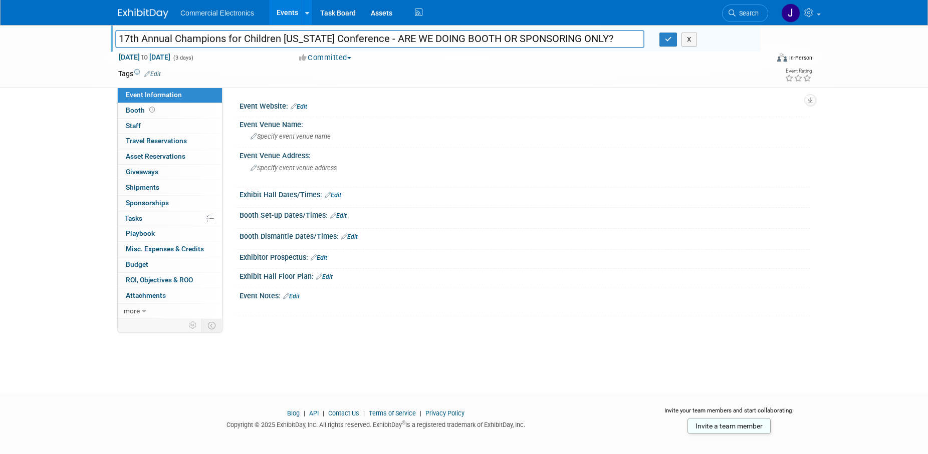
click at [502, 36] on input "17th Annual Champions for Children [US_STATE] Conference - ARE WE DOING BOOTH O…" at bounding box center [379, 39] width 529 height 18
click at [622, 36] on input "17th Annual Champions for Children [US_STATE] Conference - ARE WE DOING A BOOTH…" at bounding box center [379, 39] width 529 height 18
type input "17th Annual Champions for Children [US_STATE] Conference - ARE WE DOING A BOOTH…"
click at [671, 36] on button "button" at bounding box center [668, 40] width 18 height 14
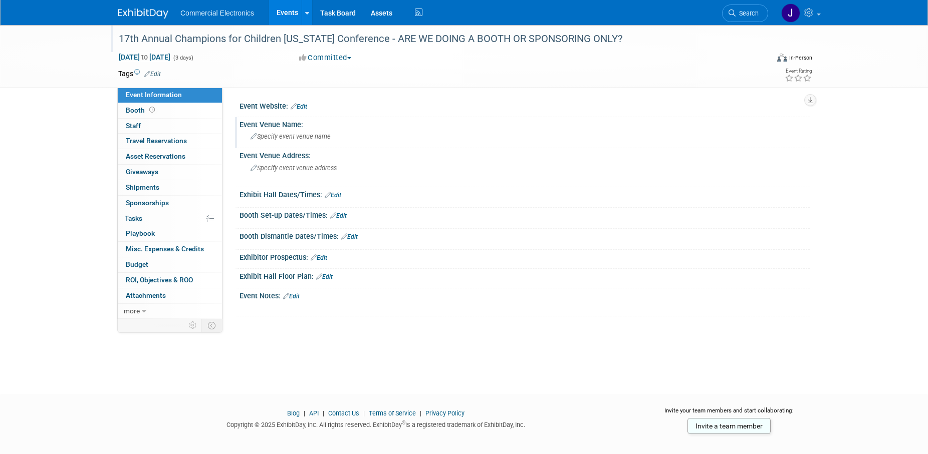
click at [317, 137] on span "Specify event venue name" at bounding box center [290, 137] width 80 height 8
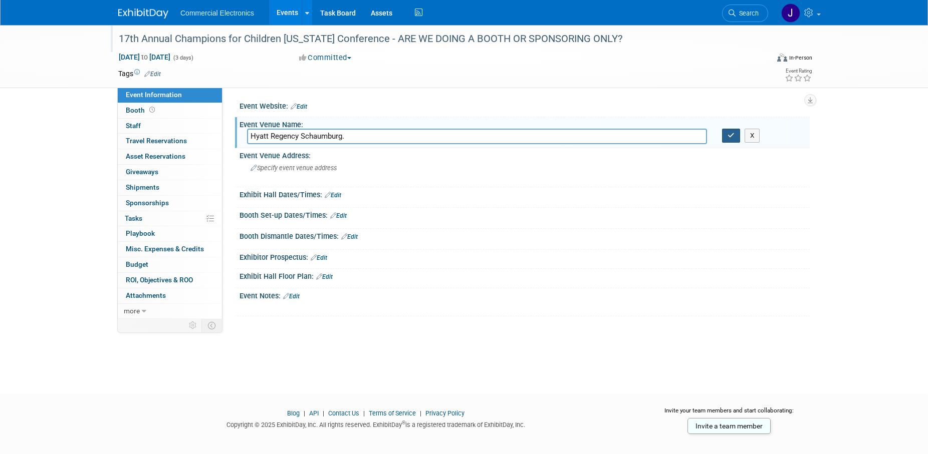
type input "Hyatt Regency Schaumburg."
click at [737, 133] on button "button" at bounding box center [731, 136] width 18 height 14
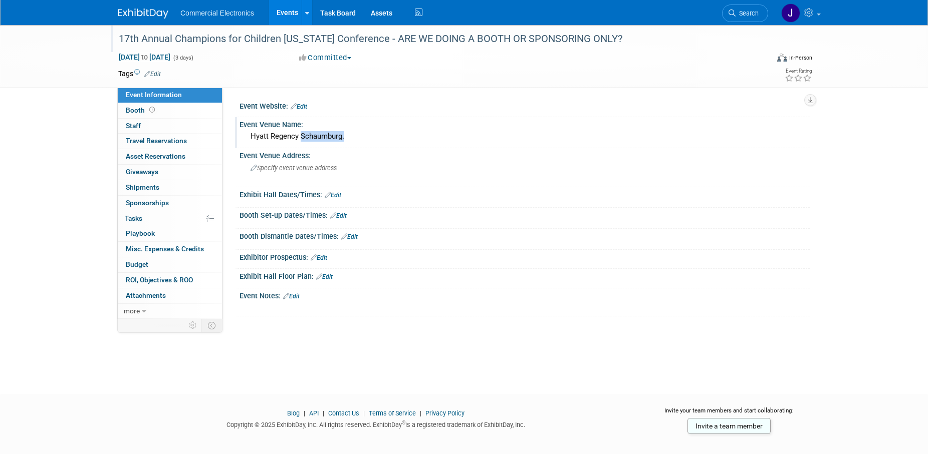
drag, startPoint x: 300, startPoint y: 136, endPoint x: 345, endPoint y: 136, distance: 44.6
click at [345, 136] on div "Hyatt Regency Schaumburg." at bounding box center [524, 137] width 555 height 16
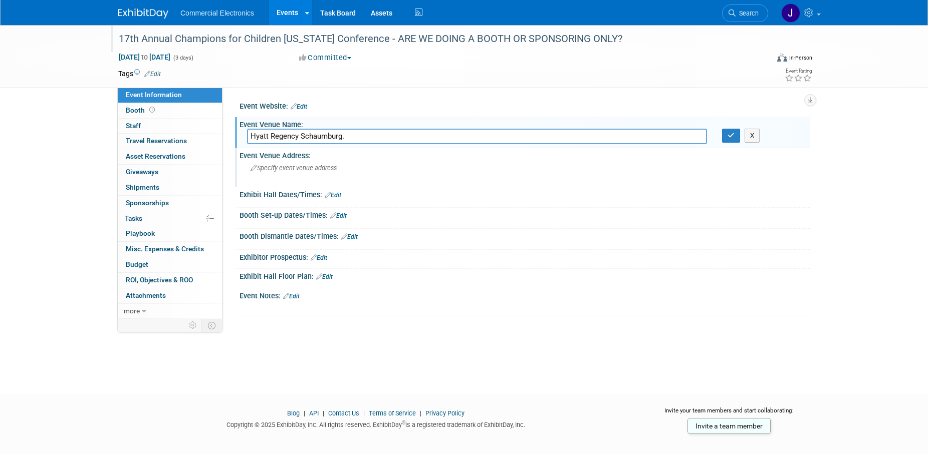
click at [324, 167] on span "Specify event venue address" at bounding box center [293, 168] width 86 height 8
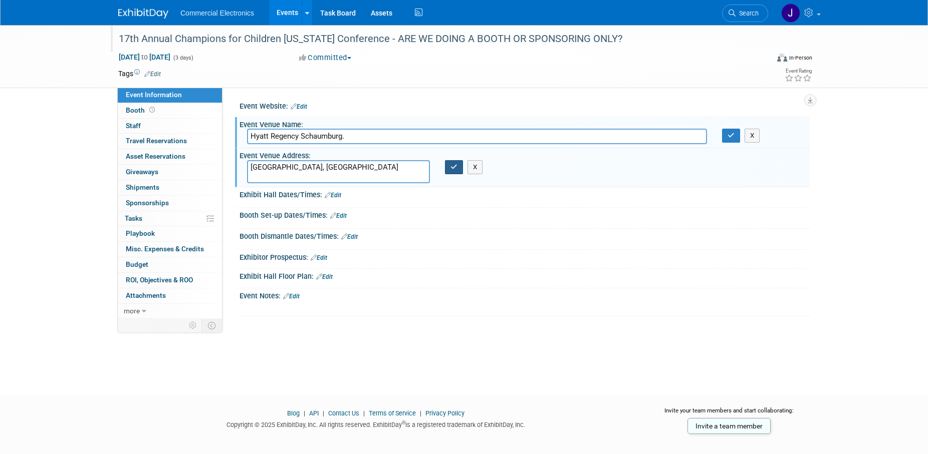
type textarea "[GEOGRAPHIC_DATA], [GEOGRAPHIC_DATA]"
click at [456, 165] on icon "button" at bounding box center [453, 167] width 7 height 7
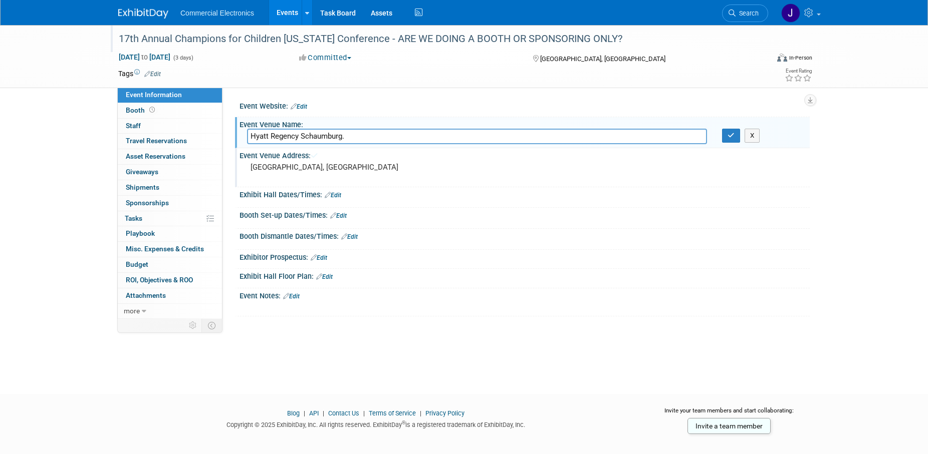
click at [435, 136] on input "Hyatt Regency Schaumburg." at bounding box center [477, 137] width 460 height 16
type input "H"
paste input "Hyatt Regency Schaumburg."
type input "Hyatt Regency Schaumburg"
click at [732, 138] on icon "button" at bounding box center [730, 135] width 7 height 7
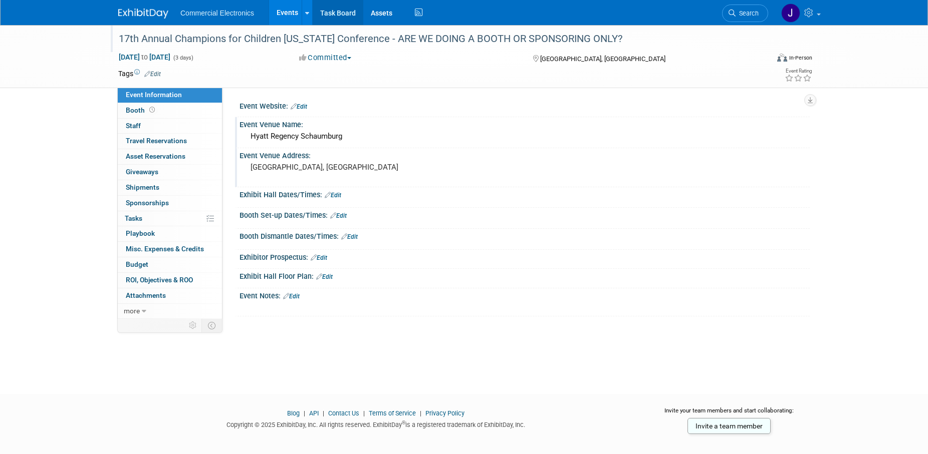
click at [339, 10] on link "Task Board" at bounding box center [338, 12] width 51 height 25
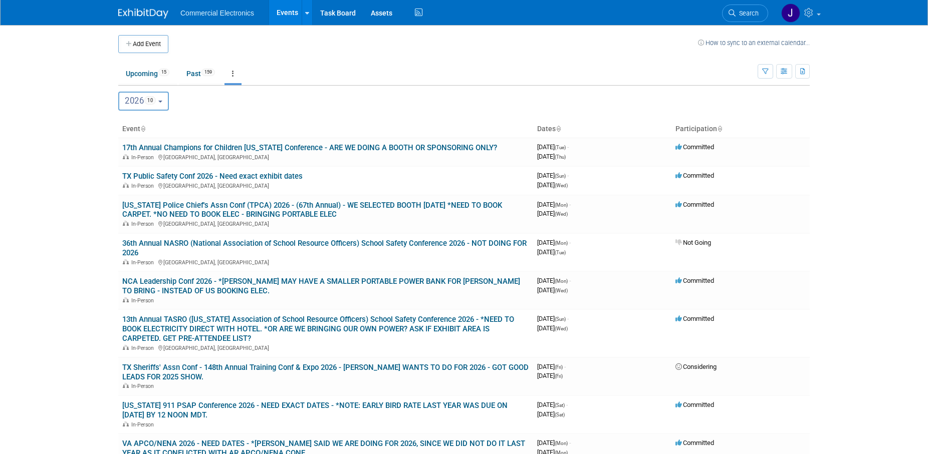
click at [167, 104] on button "2026 10" at bounding box center [143, 101] width 51 height 19
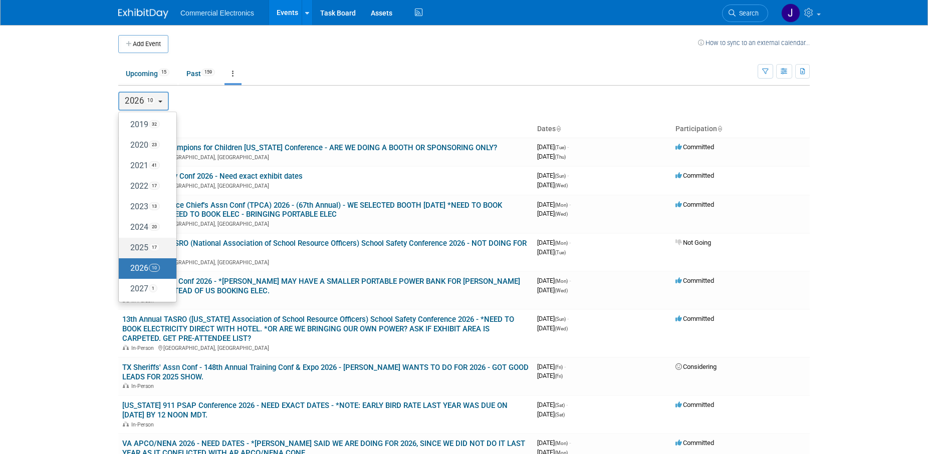
click at [138, 247] on label "2025 17" at bounding box center [145, 248] width 43 height 17
click at [127, 247] on input "2025 17" at bounding box center [123, 247] width 7 height 7
select select "2025"
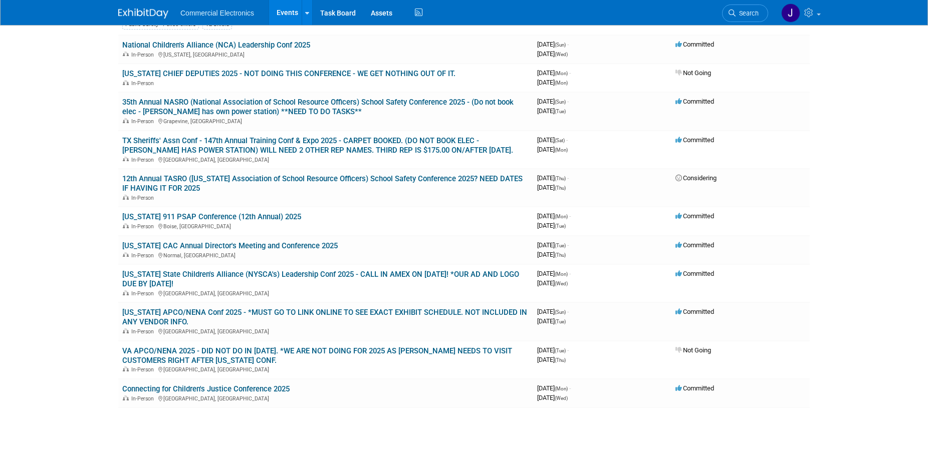
scroll to position [307, 0]
